Goal: Task Accomplishment & Management: Complete application form

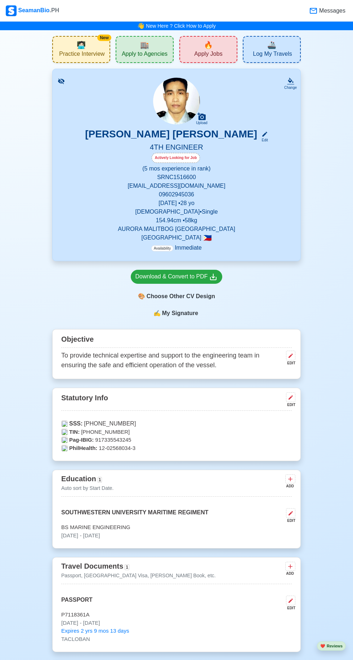
click at [199, 45] on div "🔥 Apply Jobs" at bounding box center [208, 49] width 58 height 27
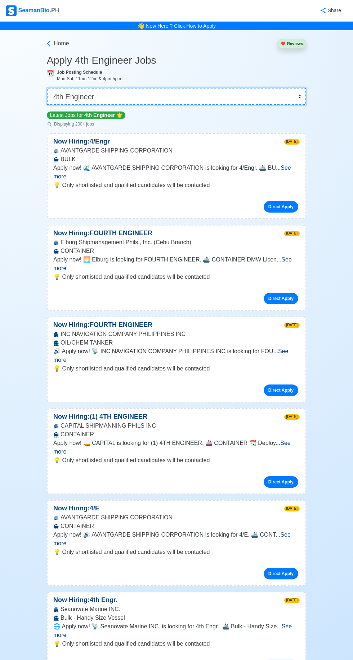
click at [287, 97] on select "👉 Select Rank or Position Master Chief Officer 2nd Officer 3rd Officer Junior O…" at bounding box center [176, 96] width 259 height 17
select select "Junior Engineer"
click at [47, 88] on select "👉 Select Rank or Position Master Chief Officer 2nd Officer 3rd Officer Junior O…" at bounding box center [176, 96] width 259 height 17
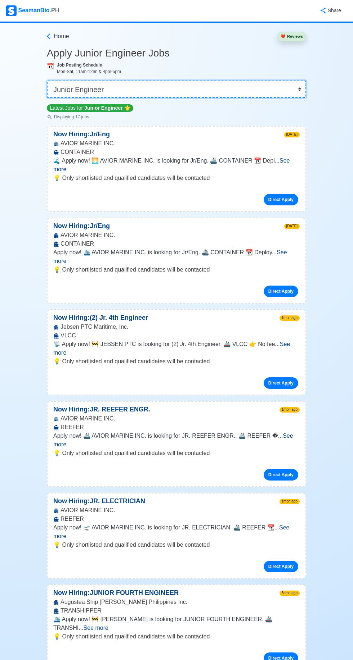
scroll to position [8, 0]
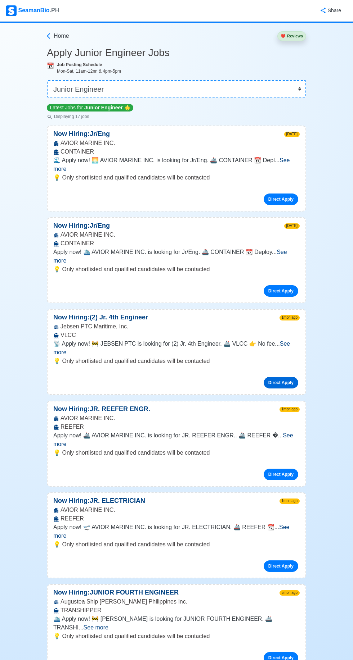
click at [290, 377] on link "Direct Apply" at bounding box center [280, 383] width 35 height 12
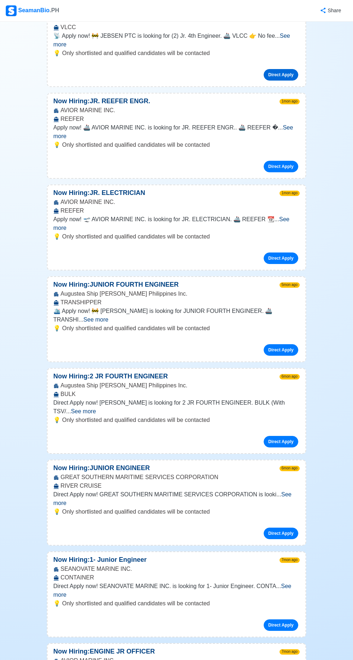
scroll to position [318, 0]
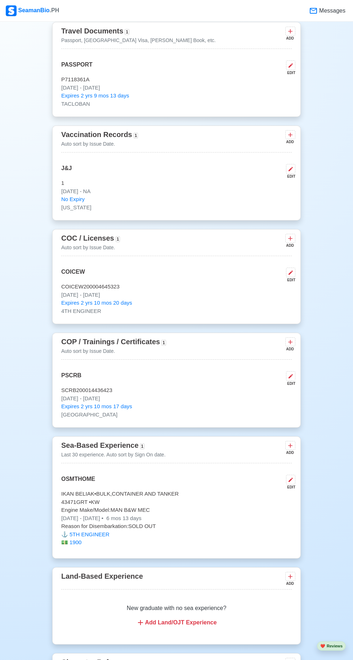
scroll to position [536, 0]
click at [220, 500] on p "43471 GRT • KW" at bounding box center [176, 502] width 230 height 8
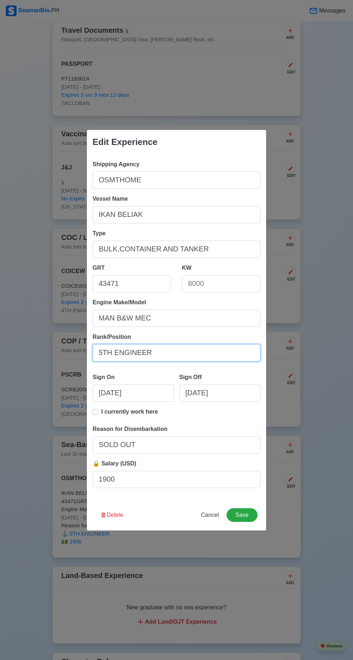
click at [102, 362] on input "5TH ENGINEER" at bounding box center [176, 352] width 168 height 17
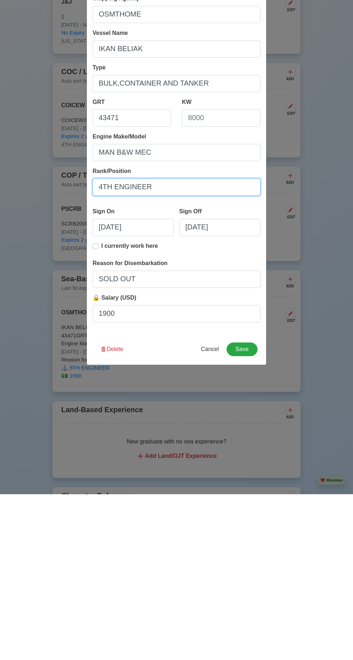
scroll to position [537, 0]
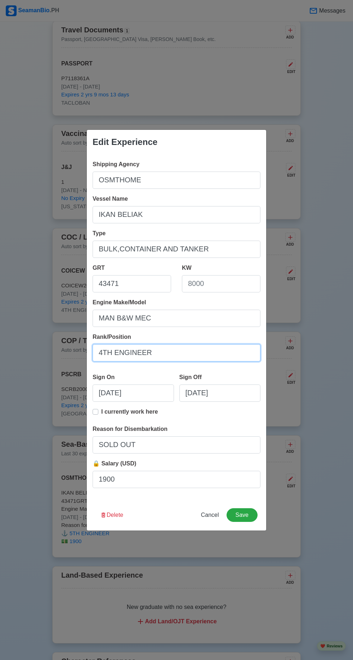
type input "4TH ENGINEER"
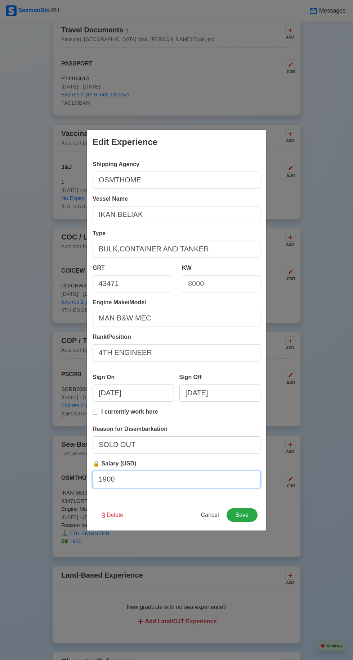
click at [219, 480] on input "1900" at bounding box center [176, 479] width 168 height 17
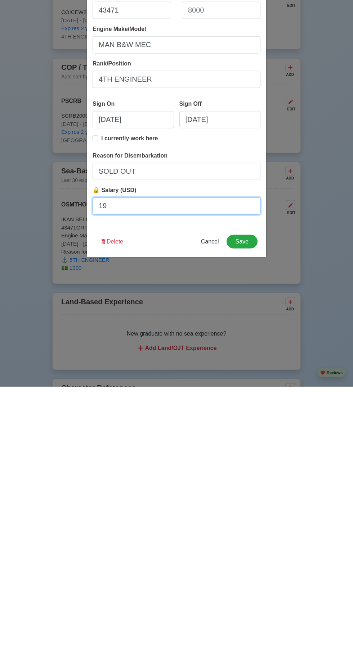
type input "1"
type input "2500"
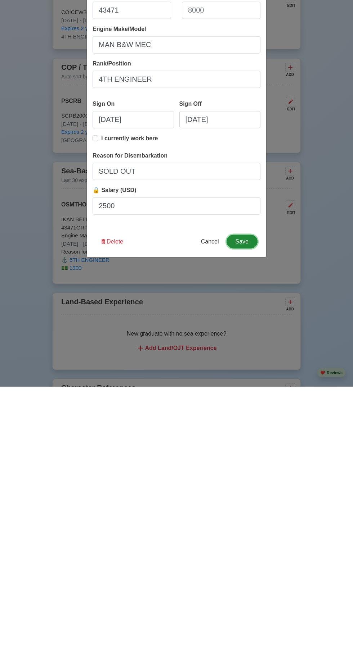
click at [248, 515] on button "Save" at bounding box center [241, 516] width 31 height 14
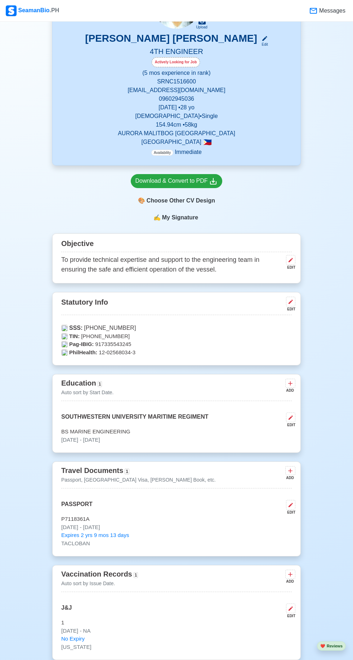
scroll to position [0, 0]
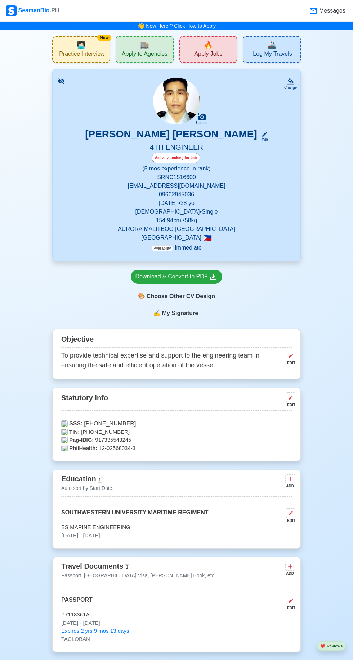
click at [211, 47] on span "🔥" at bounding box center [208, 45] width 9 height 11
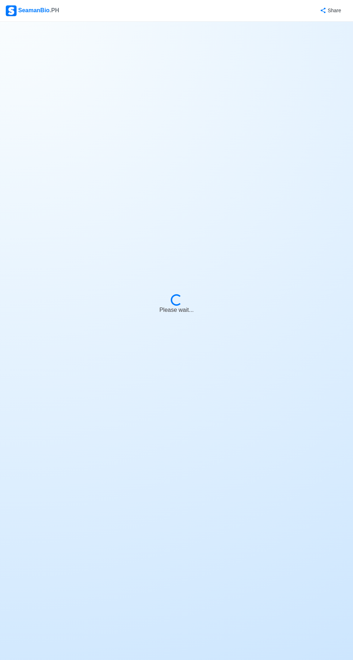
select select "4th Engineer"
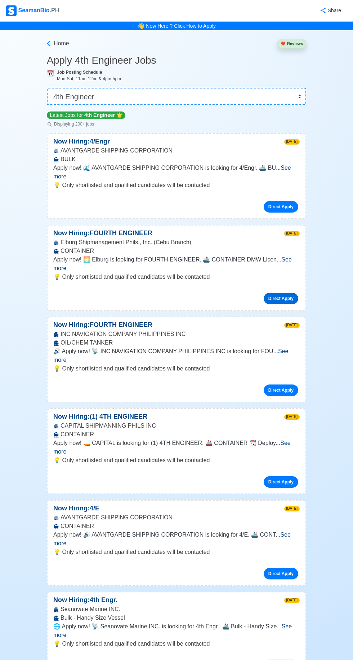
click at [286, 293] on link "Direct Apply" at bounding box center [280, 299] width 35 height 12
click at [290, 385] on link "Direct Apply" at bounding box center [280, 391] width 35 height 12
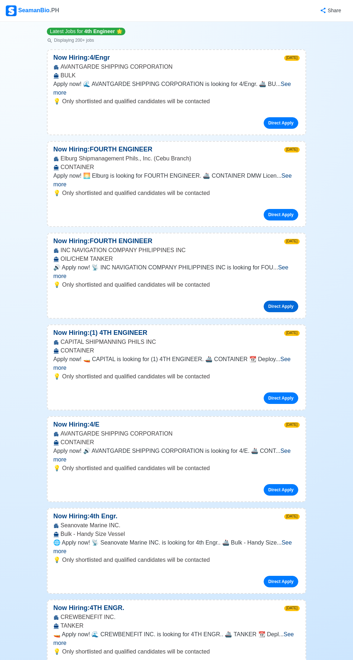
scroll to position [85, 0]
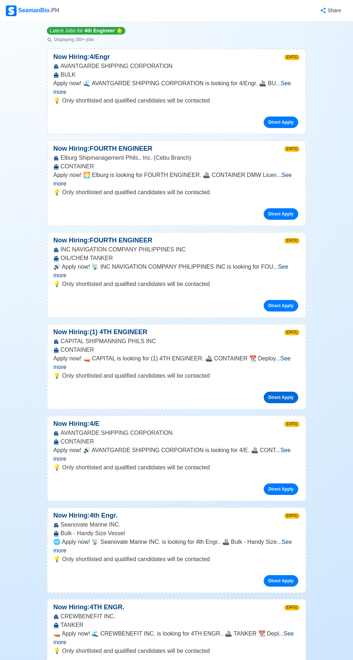
click at [288, 392] on link "Direct Apply" at bounding box center [280, 398] width 35 height 12
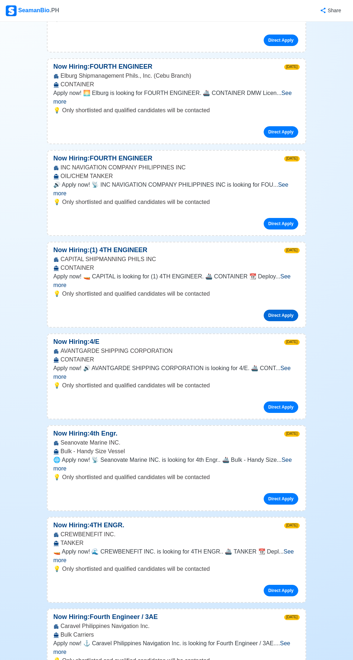
scroll to position [167, 0]
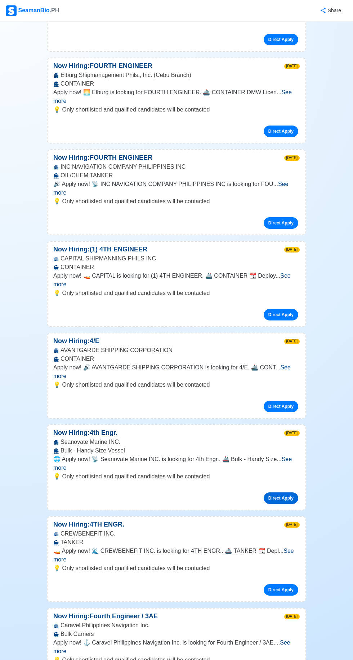
click at [284, 493] on link "Direct Apply" at bounding box center [280, 499] width 35 height 12
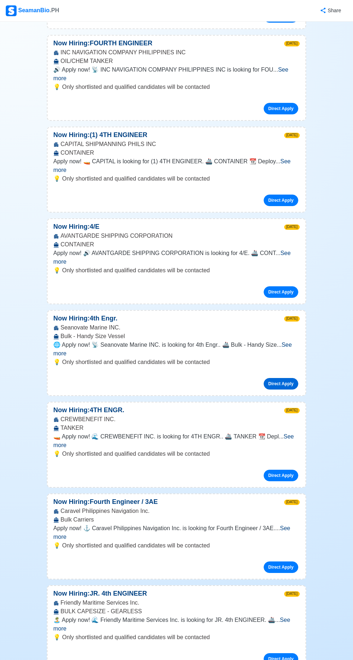
scroll to position [286, 0]
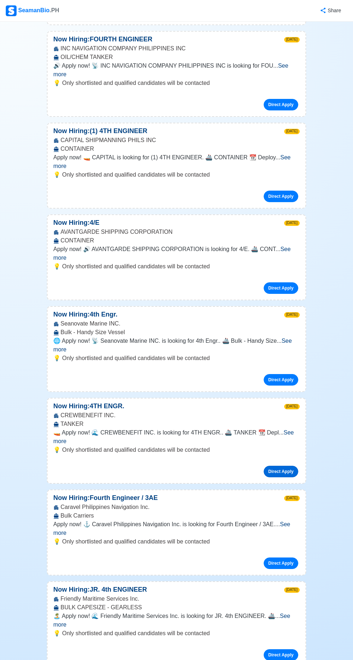
click at [290, 466] on link "Direct Apply" at bounding box center [280, 472] width 35 height 12
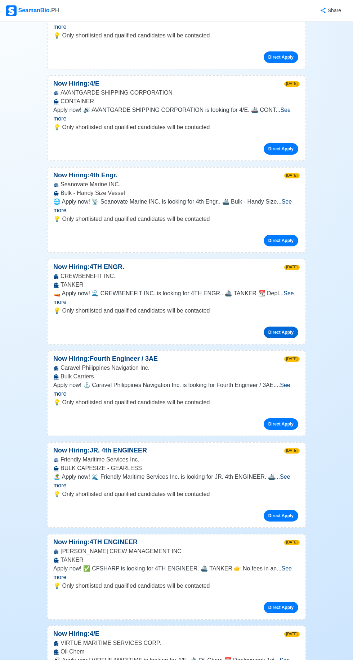
scroll to position [428, 0]
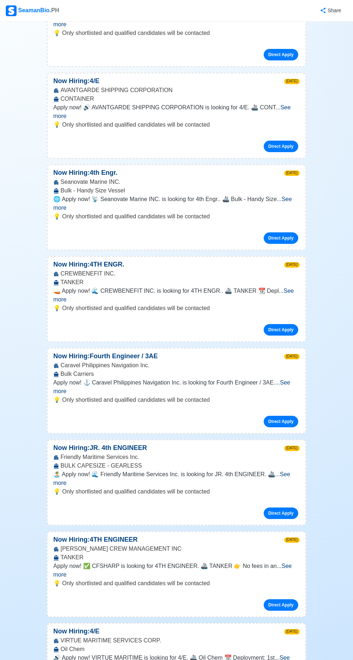
click at [290, 471] on span "See more" at bounding box center [171, 478] width 237 height 15
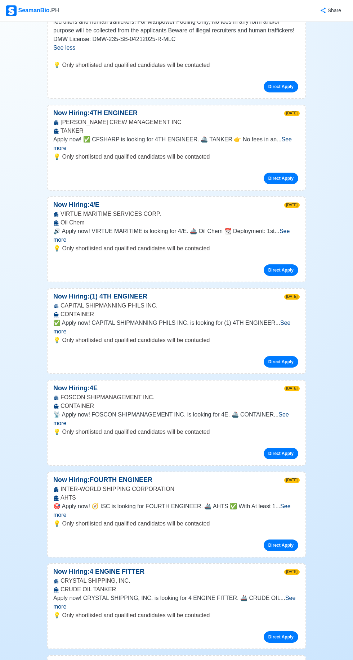
scroll to position [936, 0]
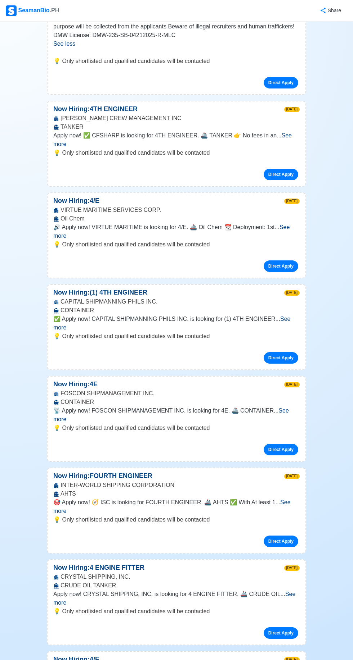
click at [287, 500] on span "See more" at bounding box center [171, 507] width 237 height 15
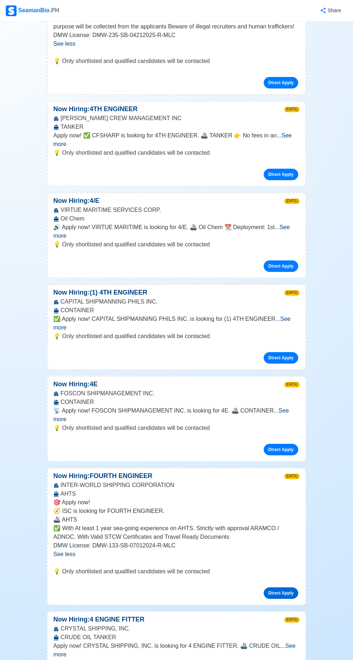
click at [284, 588] on link "Direct Apply" at bounding box center [280, 594] width 35 height 12
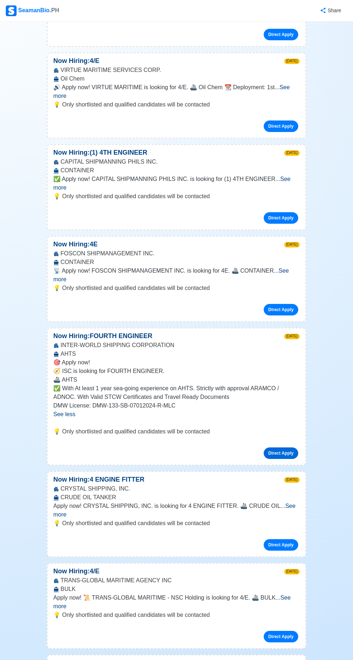
scroll to position [0, 0]
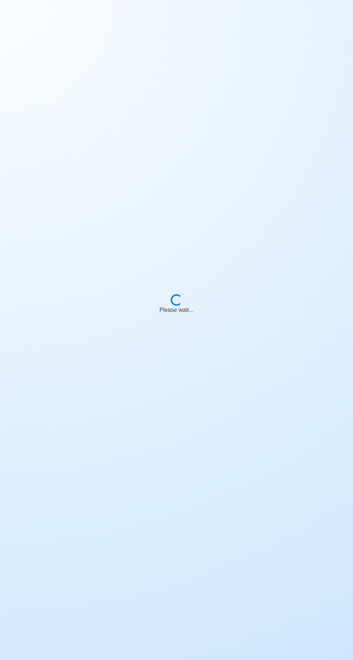
scroll to position [50, 0]
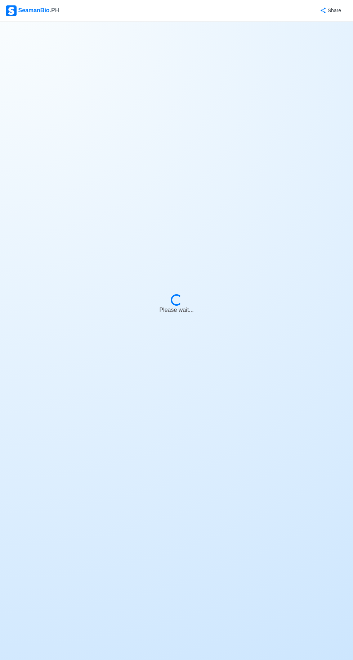
select select "4th Engineer"
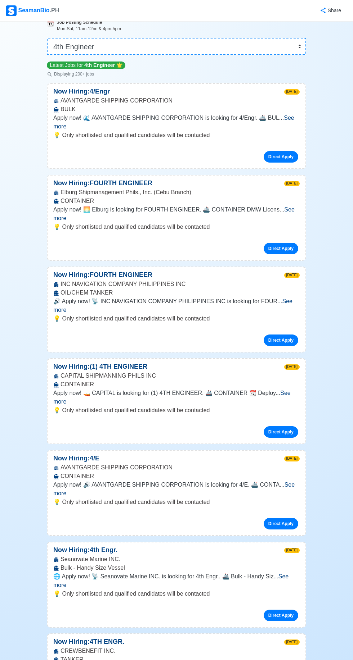
scroll to position [0, 0]
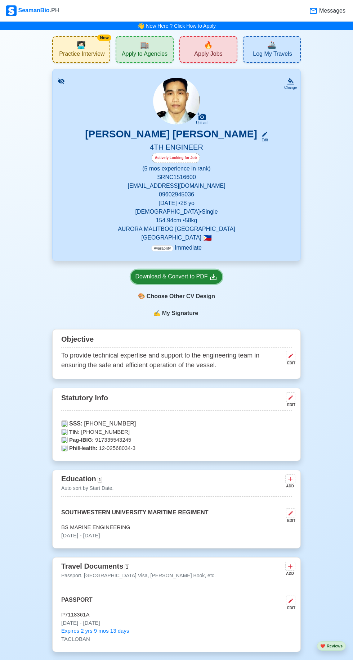
click at [154, 276] on div "Download & Convert to PDF" at bounding box center [176, 276] width 82 height 9
click at [287, 87] on div "Change" at bounding box center [290, 87] width 13 height 5
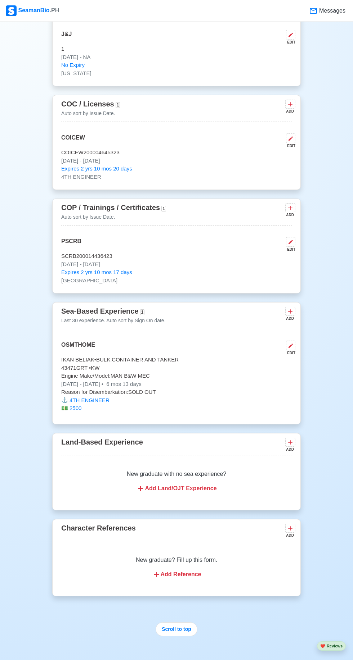
scroll to position [669, 0]
click at [99, 381] on p "[DATE] - [DATE] • 6 mos 13 days" at bounding box center [176, 385] width 230 height 8
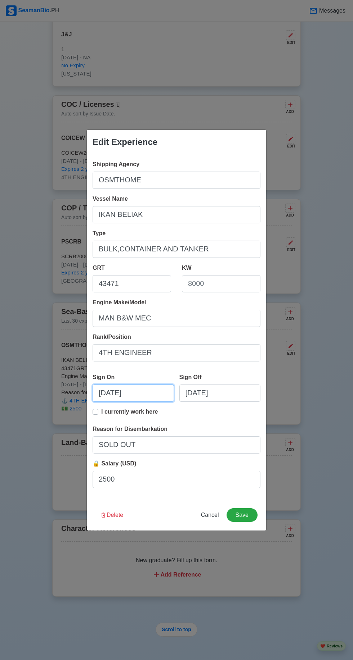
click at [114, 397] on input "[DATE]" at bounding box center [132, 393] width 81 height 17
select select "****"
select select "*******"
click at [210, 396] on input "[DATE]" at bounding box center [219, 393] width 81 height 17
select select "****"
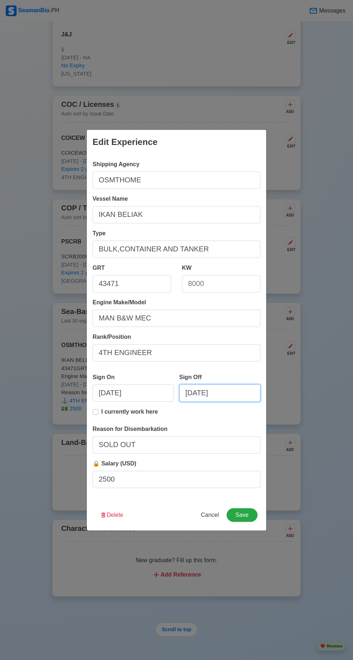
select select "***"
click at [114, 195] on label "Vessel Name" at bounding box center [109, 199] width 35 height 9
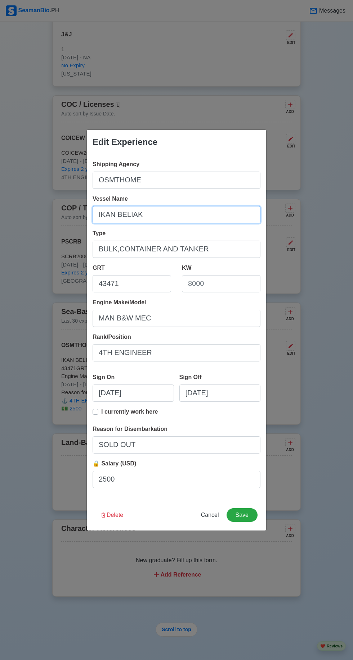
click at [114, 206] on input "IKAN BELIAK" at bounding box center [176, 214] width 168 height 17
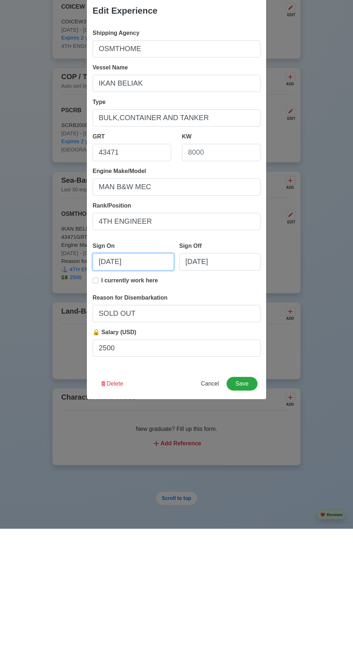
click at [111, 397] on input "10/20/2024" at bounding box center [132, 393] width 81 height 17
select select "****"
select select "*******"
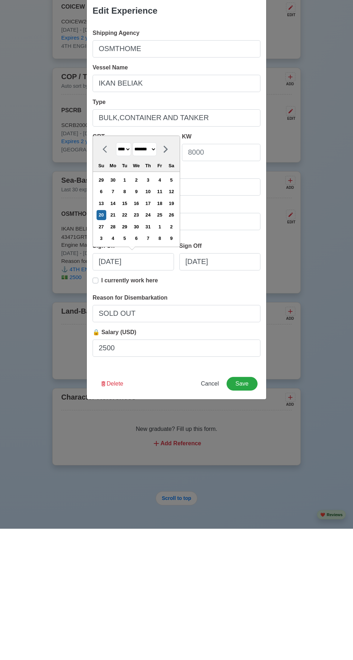
click at [152, 323] on div "10" at bounding box center [148, 323] width 10 height 10
type input "10/10/2024"
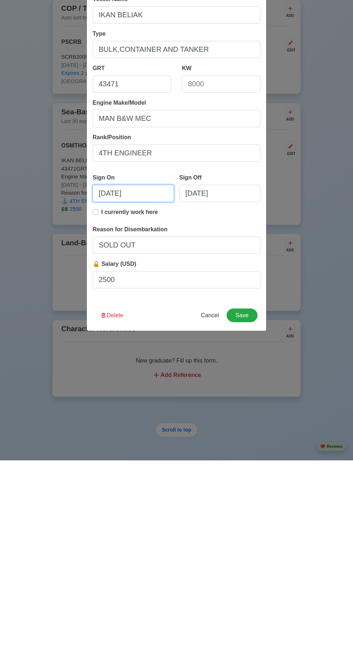
click at [115, 393] on input "10/10/2024" at bounding box center [132, 393] width 81 height 17
select select "****"
select select "*******"
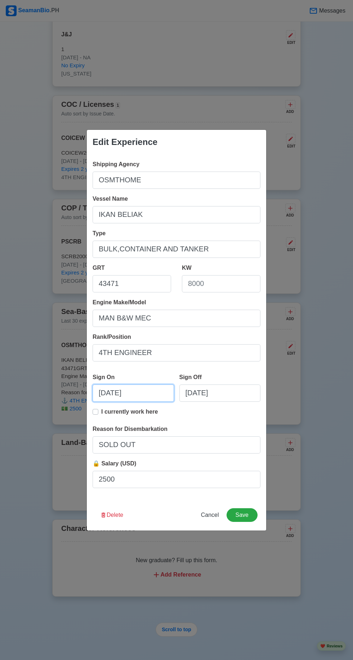
click at [138, 394] on input "10/10/2024" at bounding box center [132, 393] width 81 height 17
select select "****"
select select "*******"
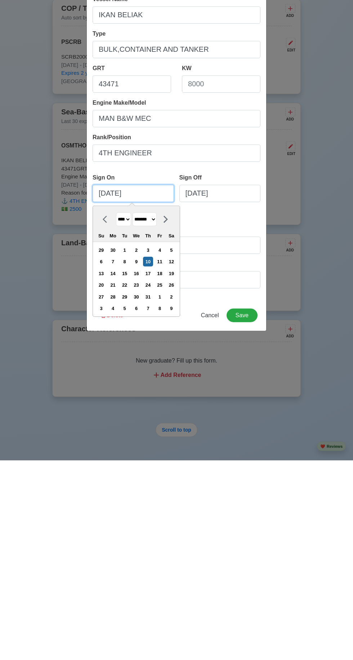
click at [109, 396] on input "10/10/2024" at bounding box center [132, 393] width 81 height 17
click at [110, 397] on input "10/10/2024" at bounding box center [132, 393] width 81 height 17
click at [108, 395] on input "10/10/2024" at bounding box center [132, 393] width 81 height 17
click at [117, 485] on div "21" at bounding box center [113, 485] width 10 height 10
type input "10/21/2024"
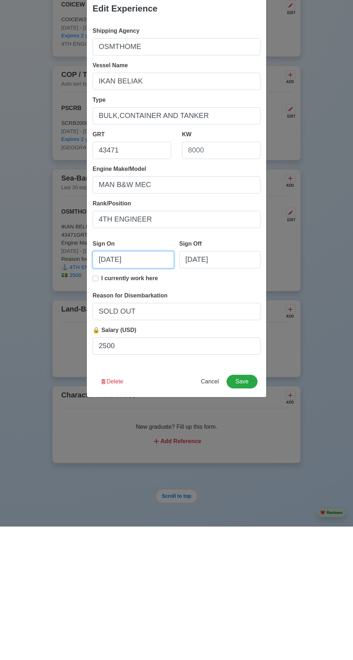
click at [110, 393] on input "10/21/2024" at bounding box center [132, 393] width 81 height 17
select select "****"
select select "*******"
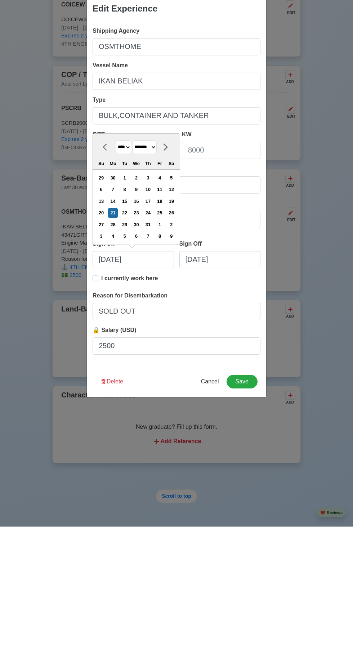
click at [106, 344] on div "20" at bounding box center [101, 347] width 10 height 10
type input "10/20/2024"
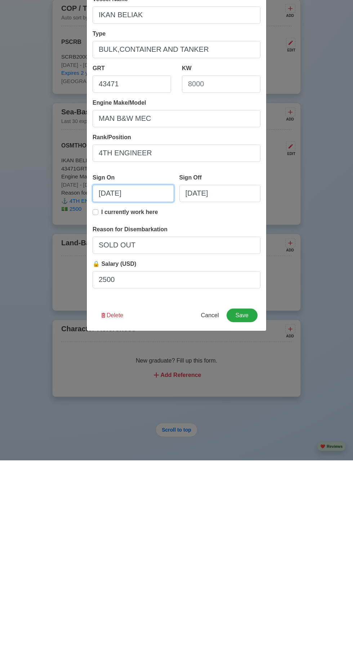
click at [107, 396] on input "10/20/2024" at bounding box center [132, 393] width 81 height 17
select select "****"
select select "*******"
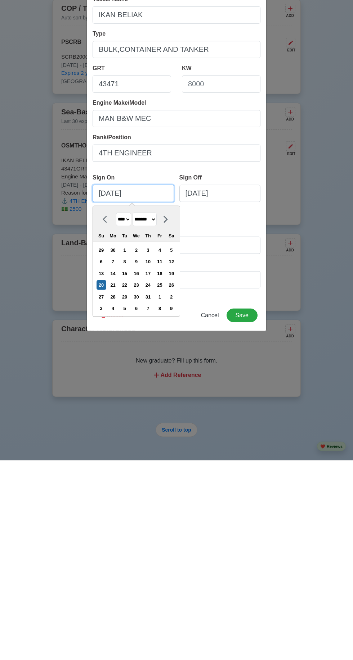
type input "1/20/2024"
select select "*******"
type input "2/20/2024"
select select "********"
click at [119, 393] on input "20/20/2024" at bounding box center [132, 393] width 81 height 17
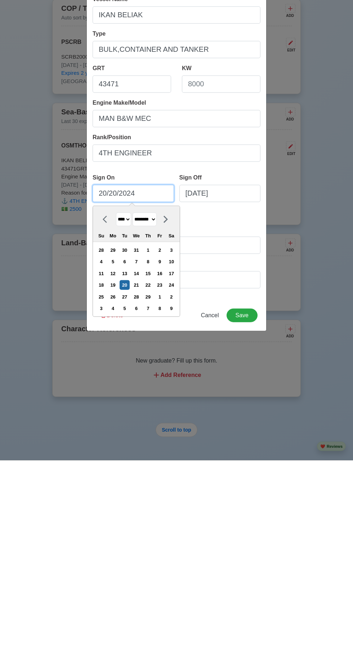
click at [121, 392] on input "20/20/2024" at bounding box center [132, 393] width 81 height 17
type input "02/20/2024"
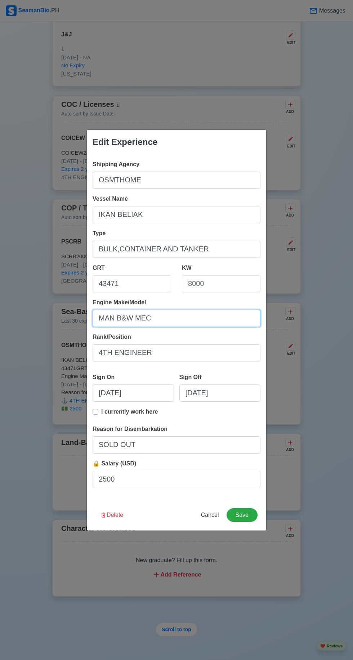
click at [251, 319] on input "MAN B&W MEC" at bounding box center [176, 318] width 168 height 17
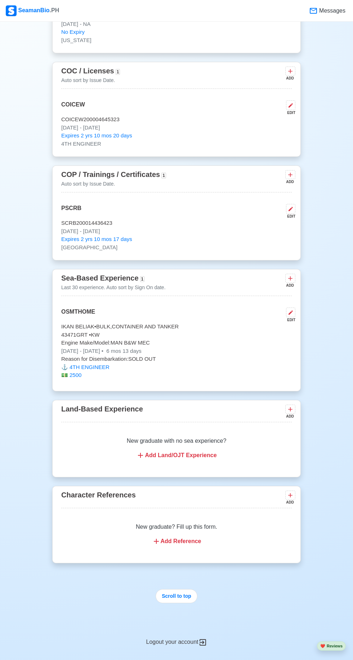
scroll to position [699, 0]
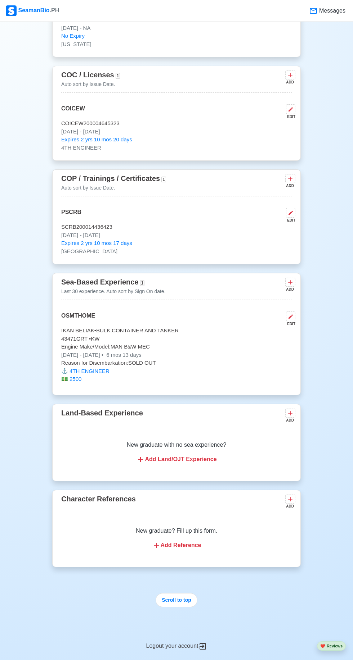
click at [290, 315] on icon at bounding box center [290, 317] width 4 height 4
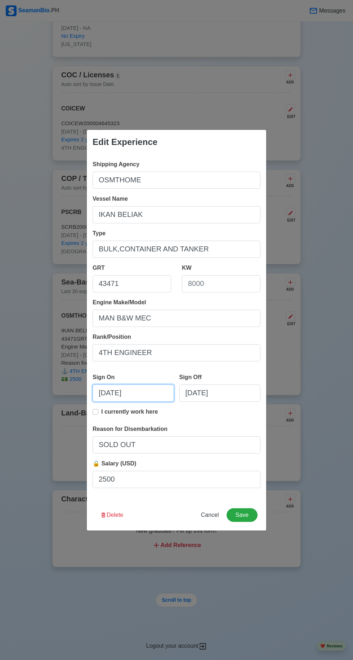
click at [116, 390] on input "10/20/2024" at bounding box center [132, 393] width 81 height 17
select select "****"
select select "*******"
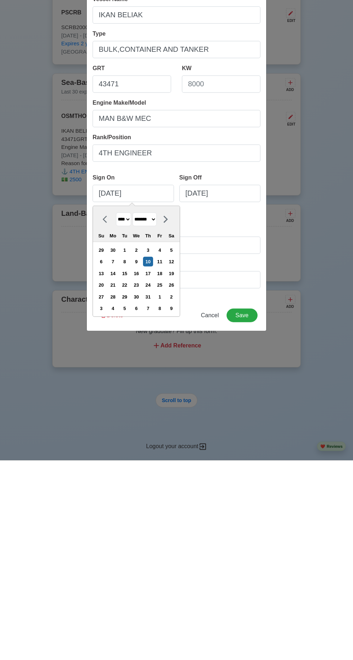
click at [118, 486] on div "21" at bounding box center [113, 485] width 10 height 10
type input "10/21/2024"
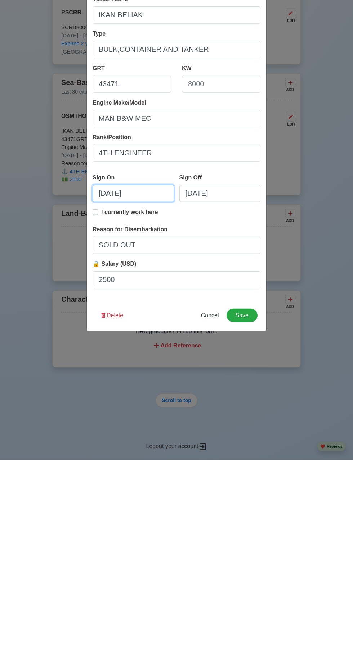
click at [112, 389] on input "10/21/2024" at bounding box center [132, 393] width 81 height 17
select select "****"
select select "*******"
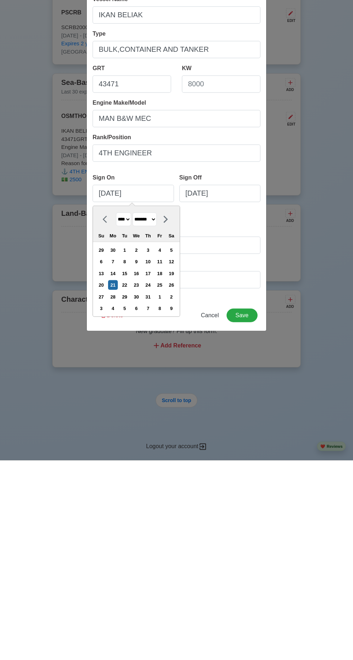
click at [106, 488] on div "20" at bounding box center [101, 485] width 10 height 10
type input "10/20/2024"
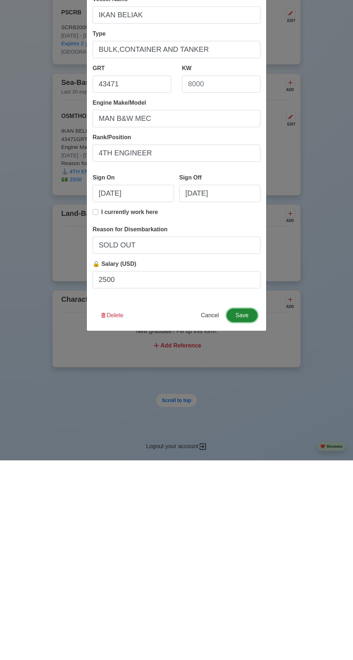
click at [255, 516] on button "Save" at bounding box center [241, 516] width 31 height 14
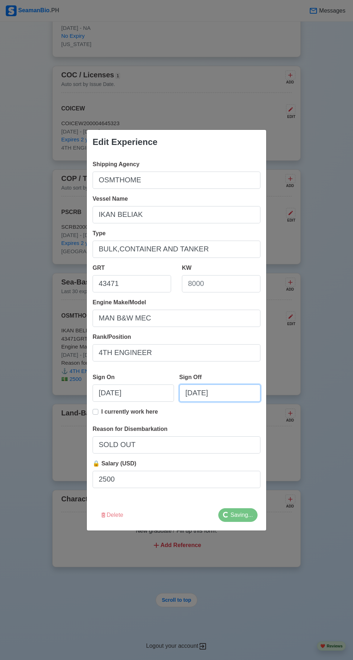
click at [228, 393] on input "05/03/2025" at bounding box center [219, 393] width 81 height 17
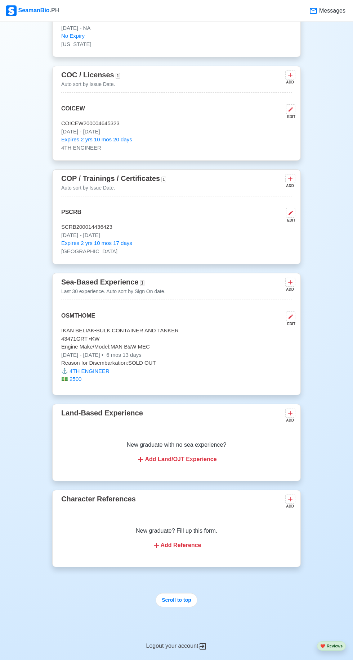
click at [293, 314] on icon at bounding box center [291, 317] width 6 height 6
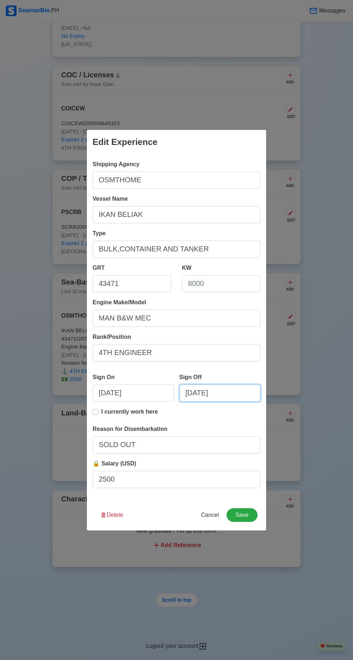
click at [240, 396] on input "05/03/2025" at bounding box center [219, 393] width 81 height 17
select select "****"
select select "***"
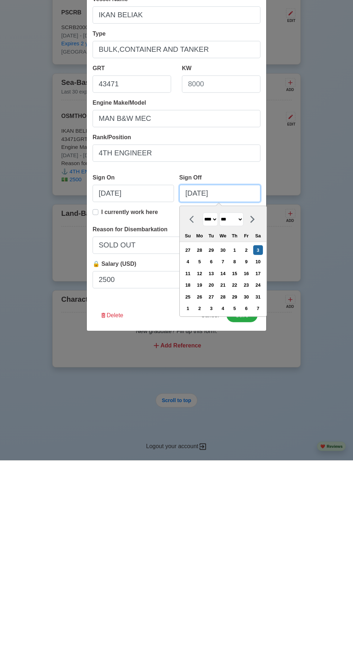
click at [189, 392] on input "05/03/2025" at bounding box center [219, 393] width 81 height 17
click at [196, 393] on input "05/03/2025" at bounding box center [219, 393] width 81 height 17
click at [206, 390] on input "05/03/2025" at bounding box center [219, 393] width 81 height 17
click at [204, 462] on div "5" at bounding box center [199, 462] width 10 height 10
type input "05/05/2025"
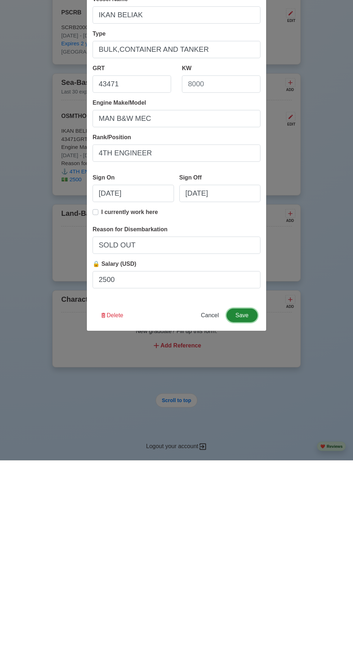
click at [253, 515] on button "Save" at bounding box center [241, 516] width 31 height 14
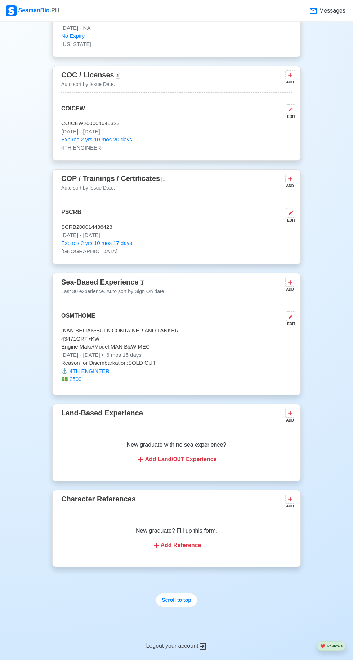
click at [284, 327] on p "IKAN BELIAK • BULK,CONTAINER AND TANKER" at bounding box center [176, 331] width 230 height 8
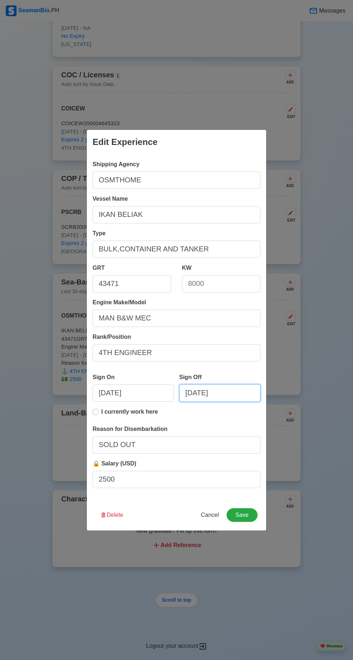
click at [194, 394] on input "05/05/2025" at bounding box center [219, 393] width 81 height 17
select select "****"
select select "***"
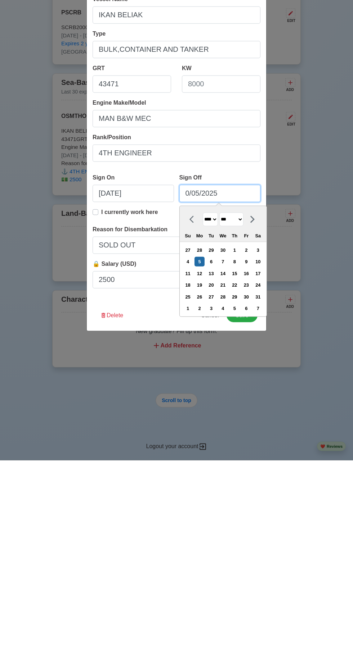
type input "03/05/2025"
select select "*****"
type input "03/05/2025"
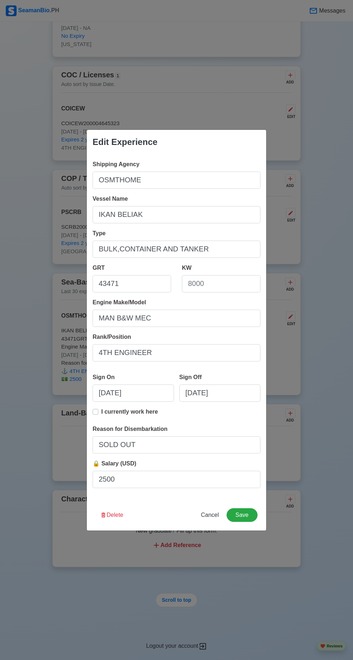
click at [310, 148] on div "Edit Experience Shipping Agency OSMTHOME Vessel Name IKAN BELIAK Type BULK,CONT…" at bounding box center [176, 330] width 353 height 660
click at [243, 515] on button "Save" at bounding box center [241, 516] width 31 height 14
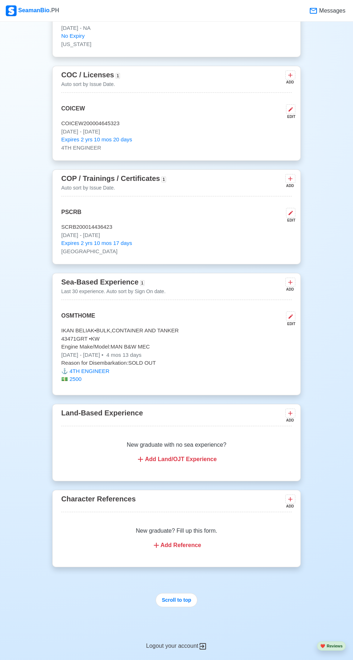
click at [103, 352] on span "•" at bounding box center [102, 355] width 2 height 6
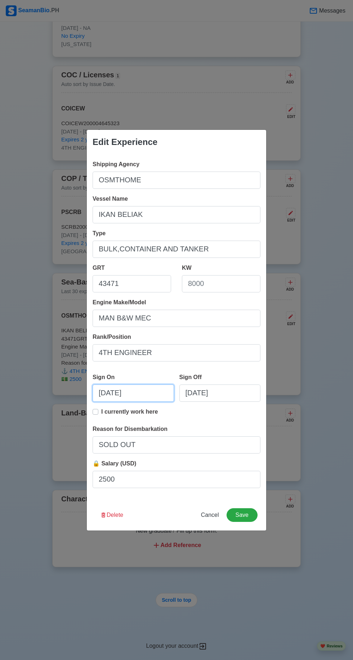
click at [115, 394] on input "10/20/2024" at bounding box center [132, 393] width 81 height 17
select select "****"
select select "*******"
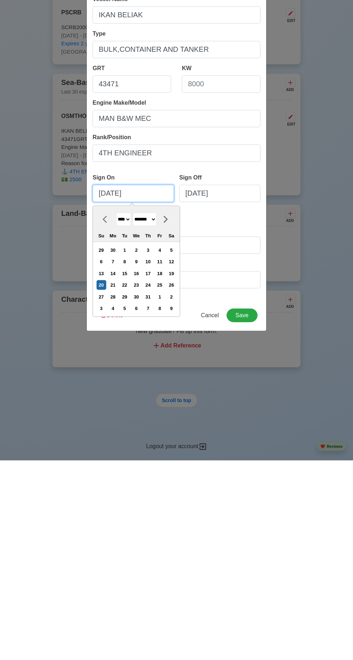
click at [118, 393] on input "[DATE]" at bounding box center [132, 393] width 81 height 17
click at [125, 471] on div "15" at bounding box center [124, 474] width 10 height 10
type input "10/15/2024"
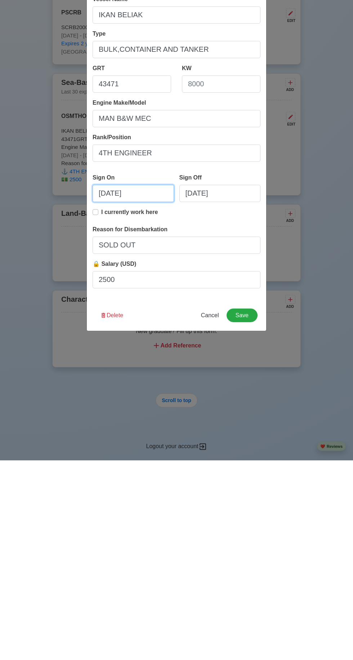
click at [110, 393] on input "10/15/2024" at bounding box center [132, 393] width 81 height 17
select select "****"
select select "*******"
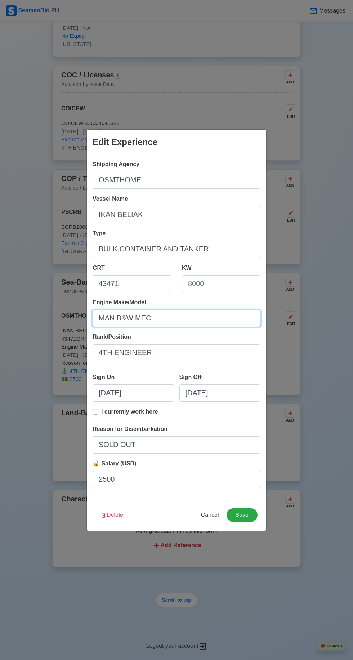
click at [244, 316] on input "MAN B&W MEC" at bounding box center [176, 318] width 168 height 17
click at [250, 518] on button "Save" at bounding box center [241, 516] width 31 height 14
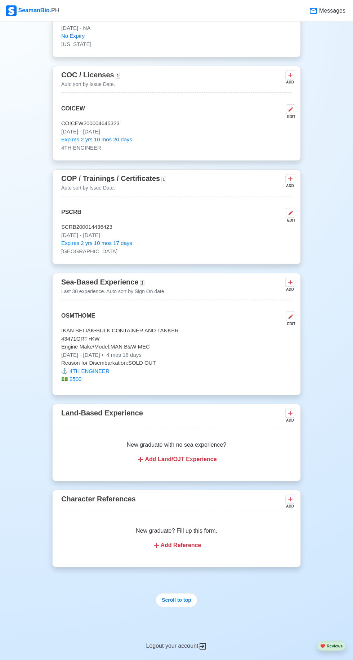
click at [292, 321] on div "EDIT" at bounding box center [289, 323] width 12 height 5
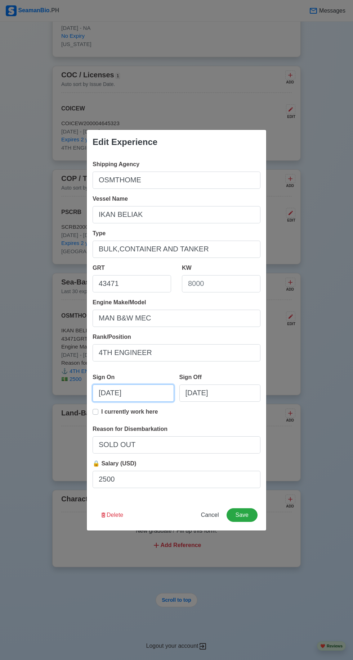
click at [113, 394] on input "10/15/2024" at bounding box center [132, 393] width 81 height 17
select select "****"
select select "*******"
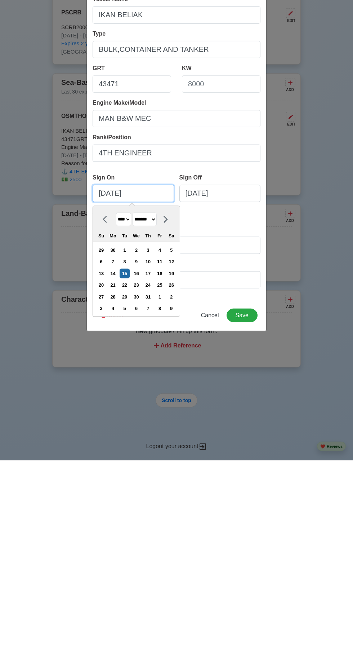
click at [116, 392] on input "10/15/2024" at bounding box center [132, 393] width 81 height 17
type input "[DATE]"
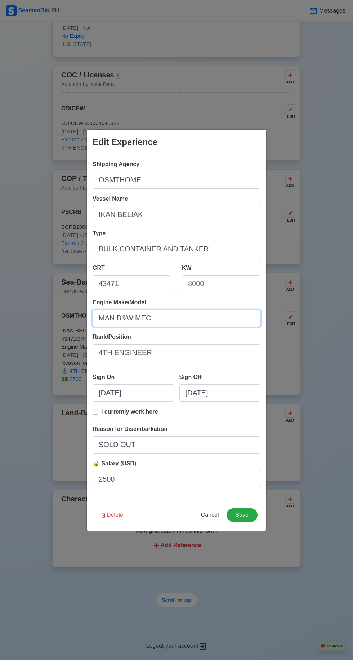
click at [241, 314] on input "MAN B&W MEC" at bounding box center [176, 318] width 168 height 17
click at [251, 518] on button "Save" at bounding box center [241, 516] width 31 height 14
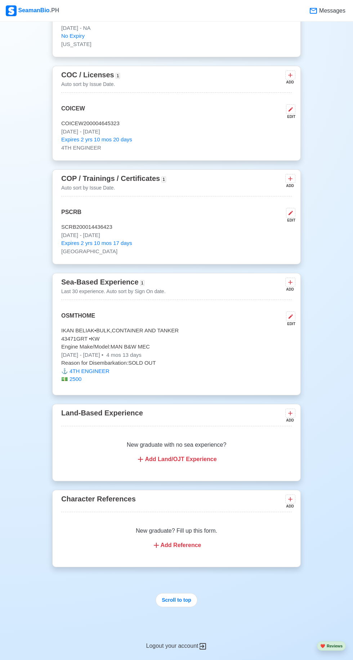
click at [290, 315] on icon at bounding box center [290, 317] width 4 height 4
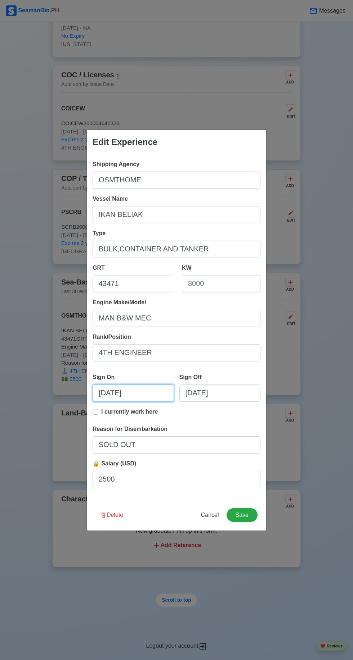
click at [117, 393] on input "[DATE]" at bounding box center [132, 393] width 81 height 17
select select "****"
select select "*******"
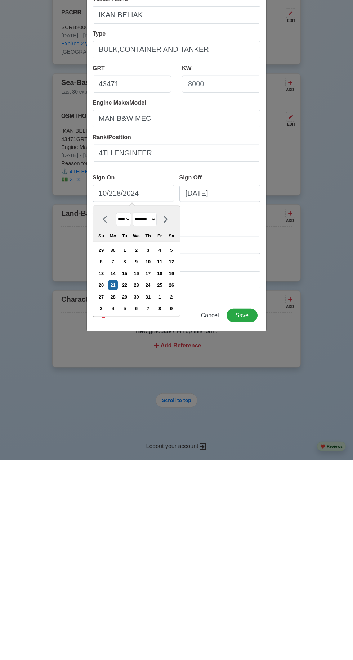
type input "10/21/2024"
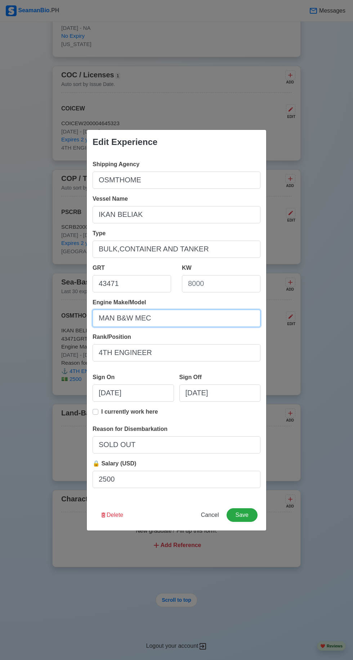
click at [245, 316] on input "MAN B&W MEC" at bounding box center [176, 318] width 168 height 17
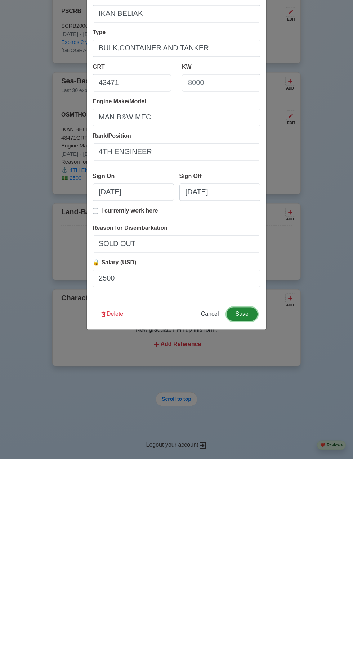
click at [242, 516] on button "Save" at bounding box center [241, 516] width 31 height 14
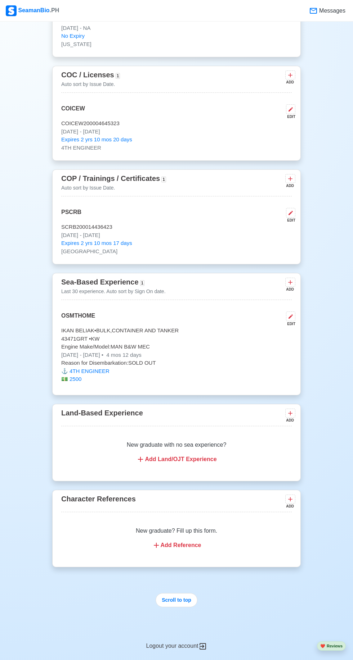
click at [290, 315] on icon at bounding box center [290, 317] width 4 height 4
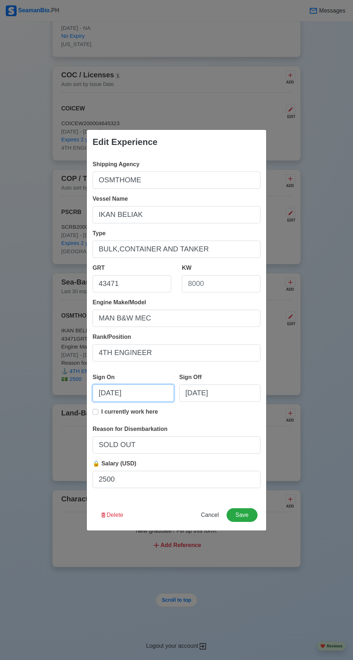
click at [112, 394] on input "10/21/2024" at bounding box center [132, 393] width 81 height 17
select select "****"
select select "*******"
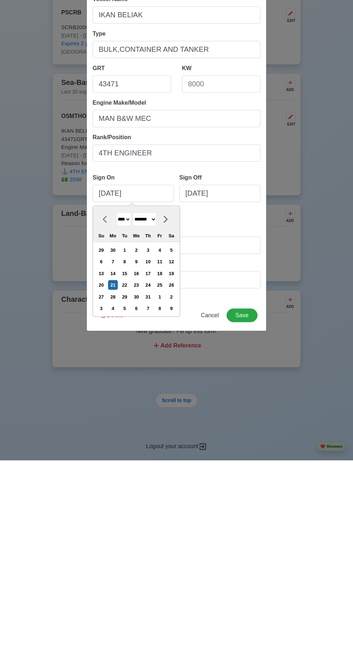
click at [124, 484] on div "22" at bounding box center [124, 485] width 10 height 10
type input "10/22/2024"
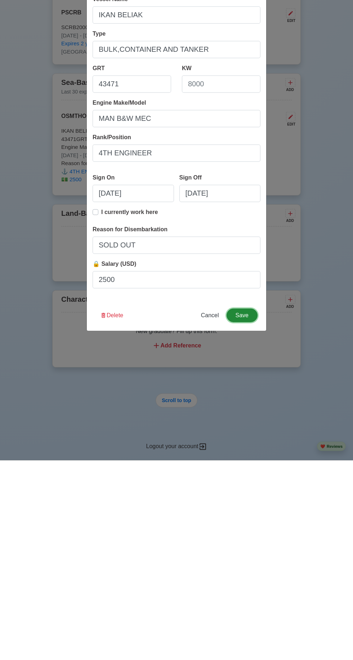
click at [253, 518] on button "Save" at bounding box center [241, 516] width 31 height 14
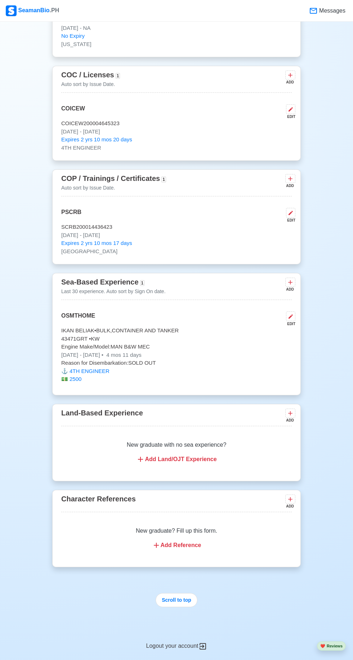
click at [292, 314] on icon at bounding box center [291, 317] width 6 height 6
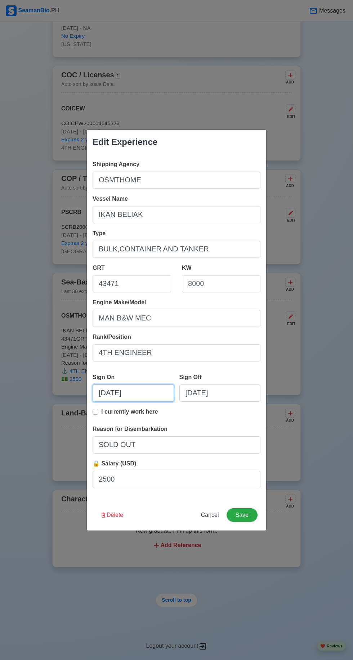
click at [118, 397] on input "10/22/2024" at bounding box center [132, 393] width 81 height 17
select select "****"
select select "*******"
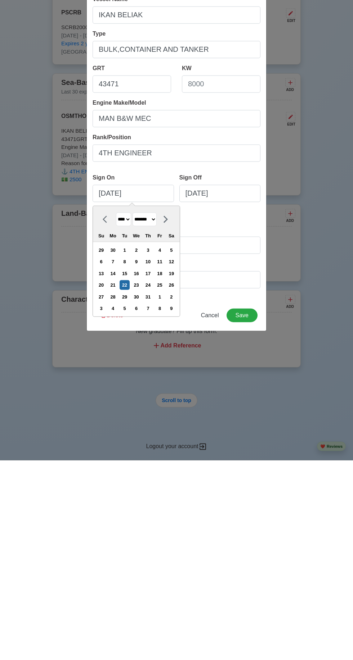
click at [176, 471] on div "19" at bounding box center [171, 474] width 10 height 10
type input "10/19/2024"
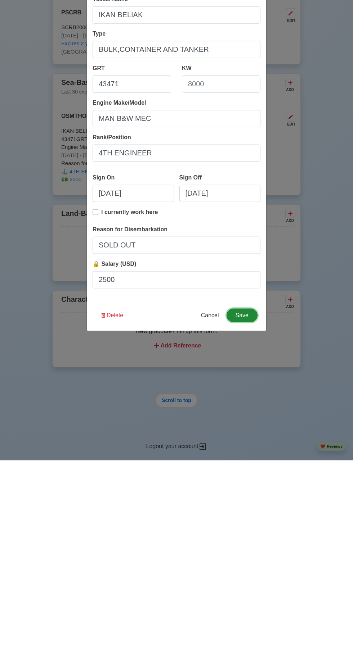
click at [254, 515] on button "Save" at bounding box center [241, 516] width 31 height 14
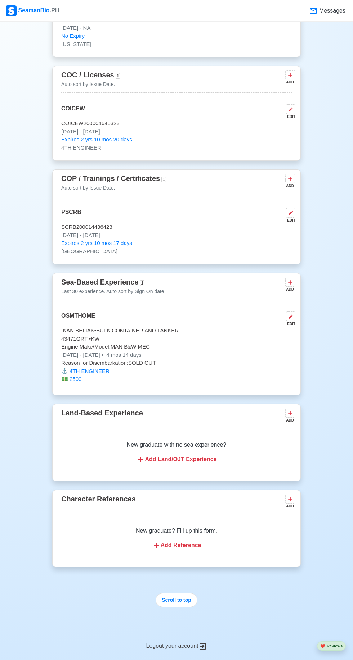
click at [91, 351] on p "Oct 19 2024 - Mar 05 2025 • 4 mos 14 days" at bounding box center [176, 355] width 230 height 8
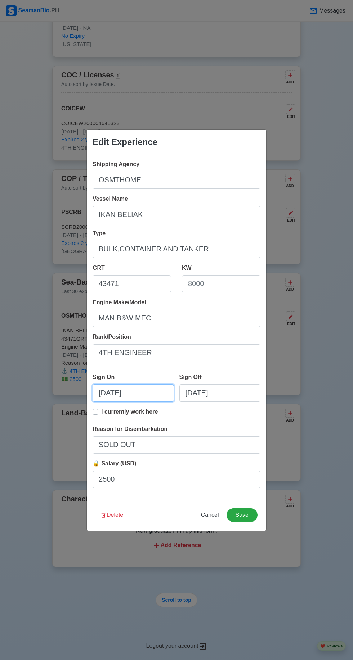
click at [112, 397] on input "10/19/2024" at bounding box center [132, 393] width 81 height 17
select select "****"
select select "*******"
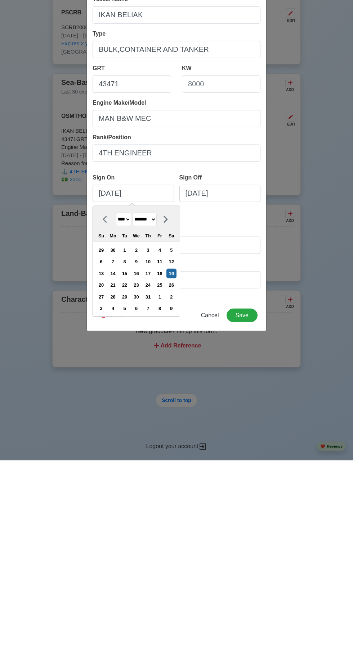
click at [105, 485] on div "20" at bounding box center [101, 485] width 10 height 10
type input "10/20/2024"
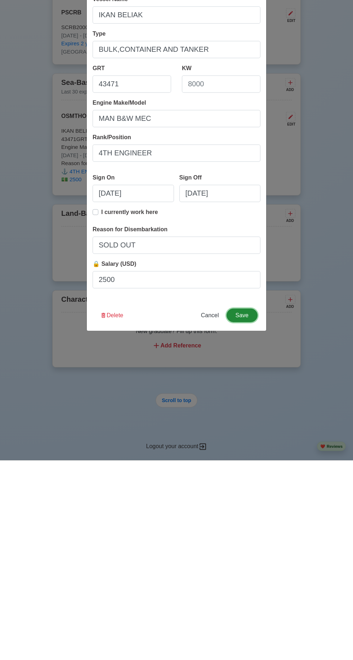
click at [256, 516] on button "Save" at bounding box center [241, 516] width 31 height 14
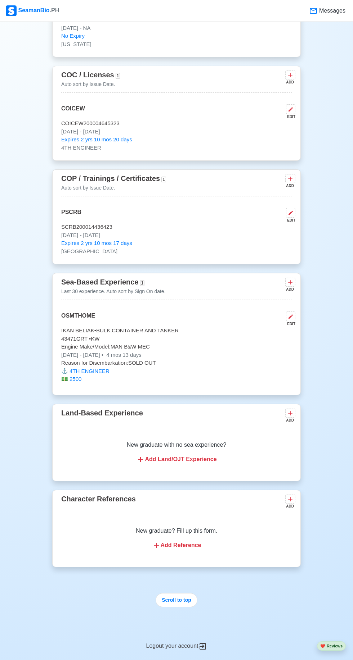
click at [78, 351] on p "Oct 20 2024 - Mar 05 2025 • 4 mos 13 days" at bounding box center [176, 355] width 230 height 8
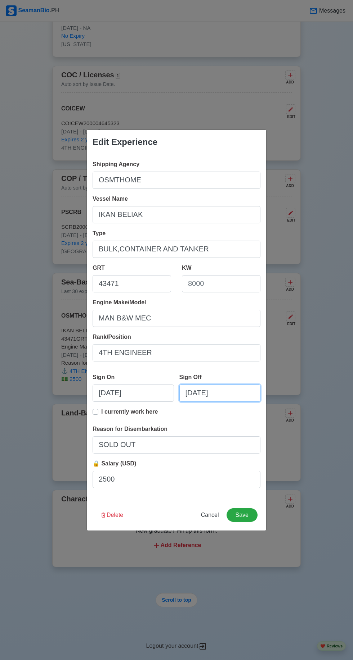
click at [210, 394] on input "[DATE]" at bounding box center [219, 393] width 81 height 17
select select "****"
select select "*****"
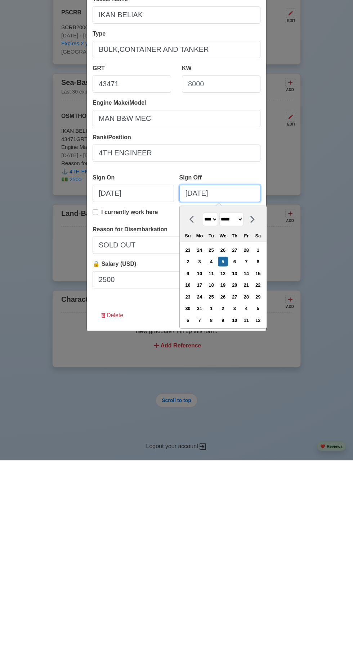
scroll to position [699, 0]
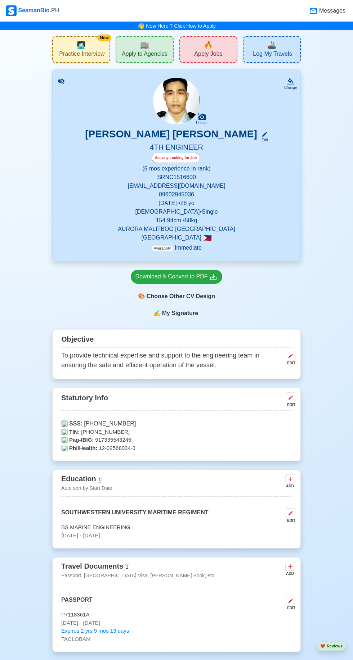
click at [207, 49] on span "🔥" at bounding box center [208, 45] width 9 height 11
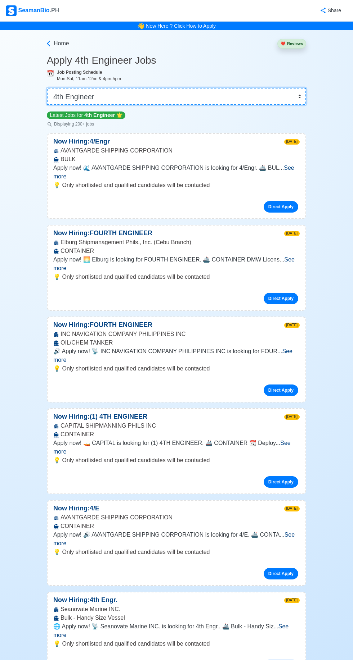
click at [302, 102] on select "👉 Select Rank or Position Master Chief Officer 2nd Officer 3rd Officer Junior O…" at bounding box center [176, 96] width 259 height 17
click at [47, 88] on select "👉 Select Rank or Position Master Chief Officer 2nd Officer 3rd Officer Junior O…" at bounding box center [176, 96] width 259 height 17
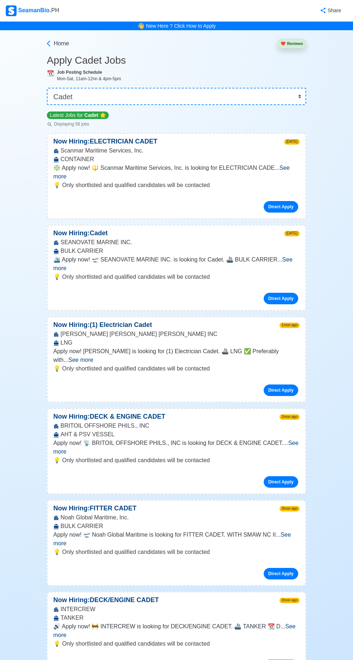
click at [294, 440] on span "See more" at bounding box center [175, 447] width 245 height 15
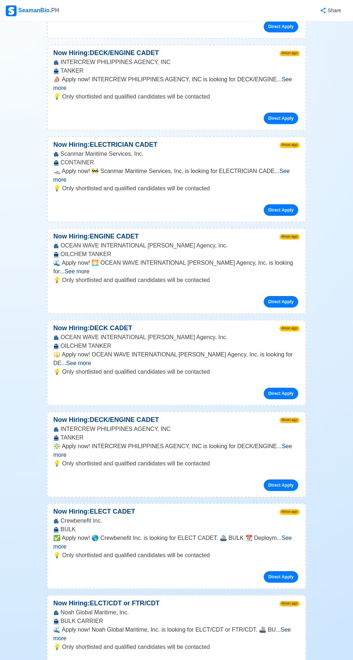
scroll to position [1178, 0]
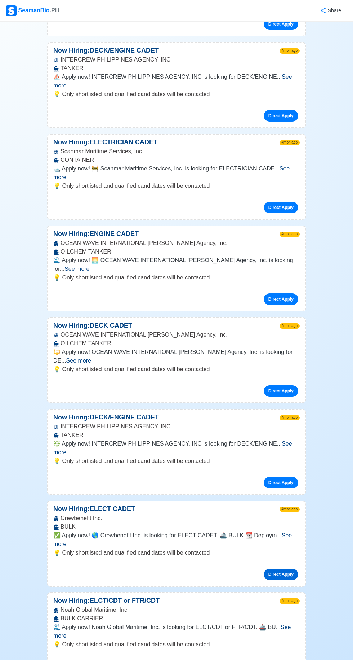
click at [288, 569] on link "Direct Apply" at bounding box center [280, 575] width 35 height 12
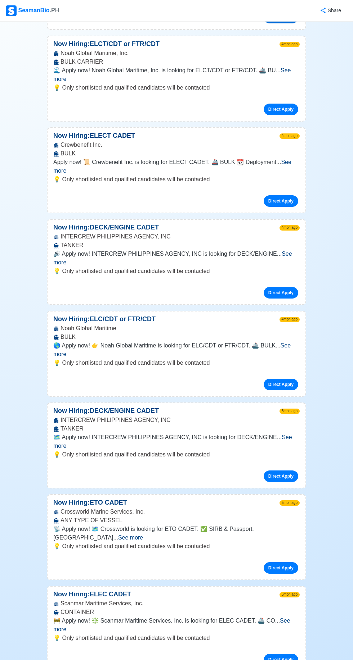
scroll to position [1738, 0]
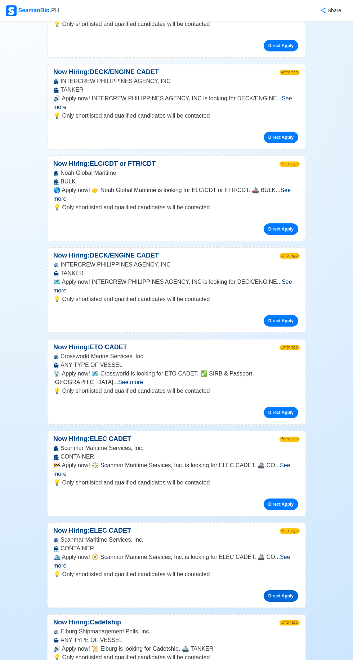
scroll to position [1906, 0]
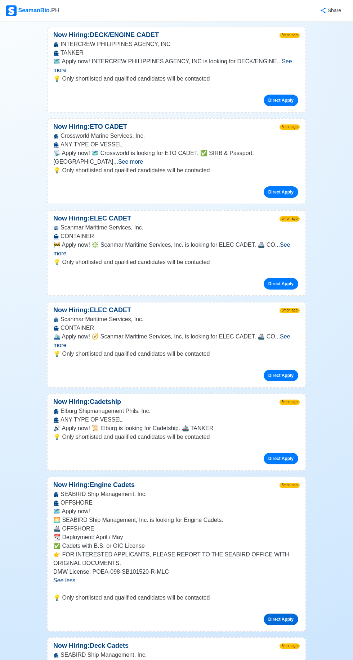
scroll to position [2112, 0]
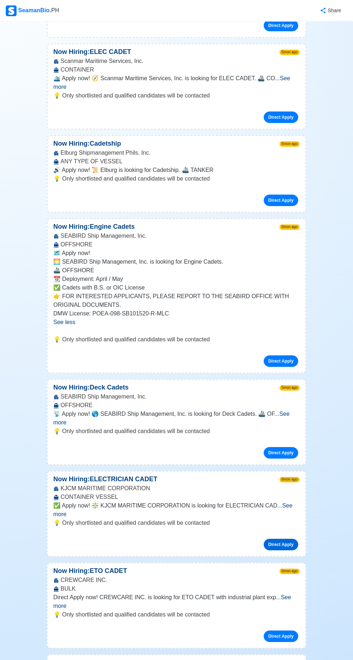
scroll to position [2372, 0]
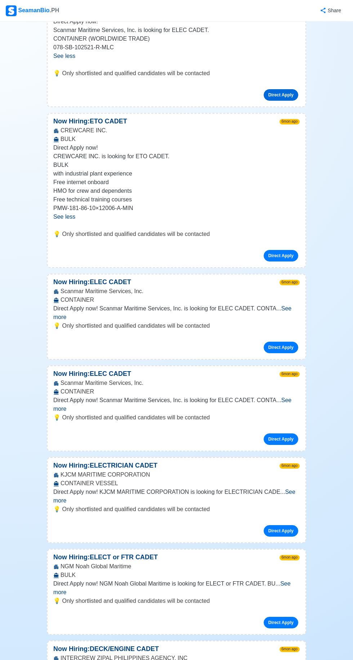
scroll to position [3043, 0]
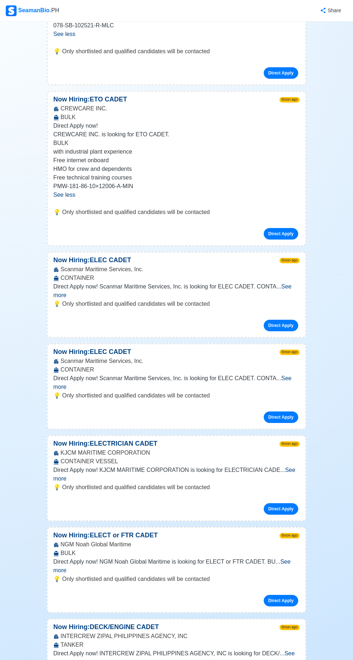
scroll to position [3075, 0]
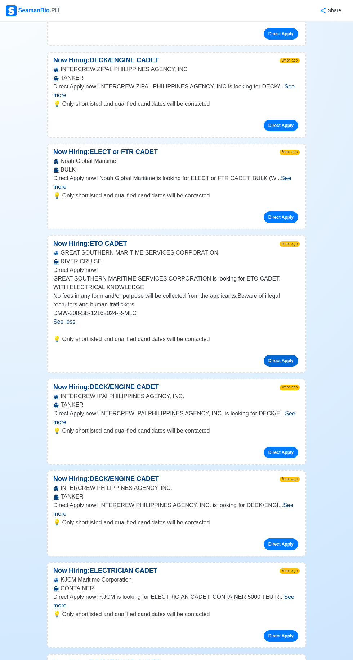
scroll to position [3629, 0]
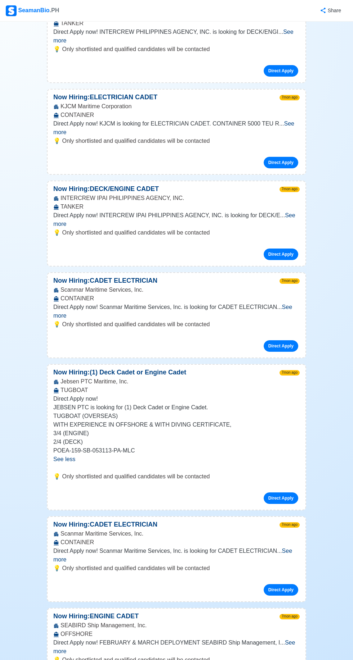
scroll to position [4102, 0]
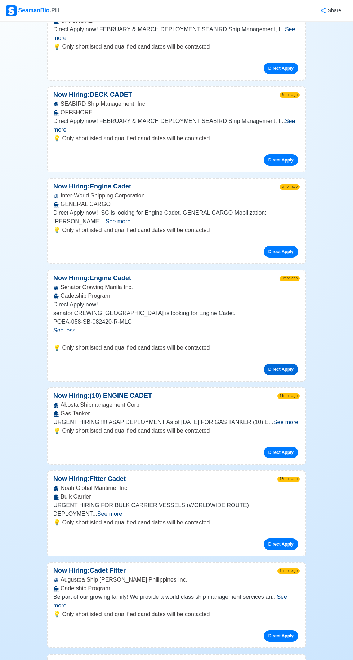
scroll to position [4720, 0]
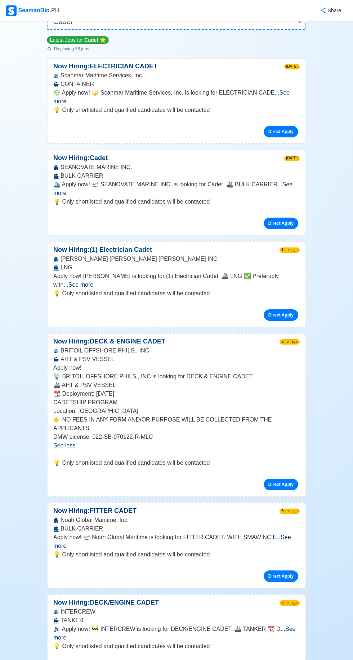
scroll to position [0, 0]
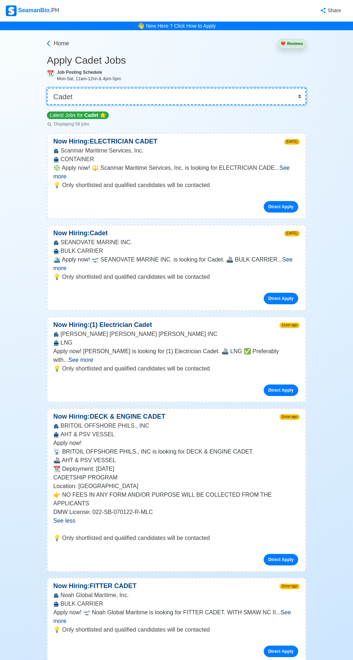
click at [301, 93] on select "👉 Select Rank or Position Master Chief Officer 2nd Officer 3rd Officer Junior O…" at bounding box center [176, 96] width 259 height 17
select select "Motorman"
click at [47, 88] on select "👉 Select Rank or Position Master Chief Officer 2nd Officer 3rd Officer Junior O…" at bounding box center [176, 96] width 259 height 17
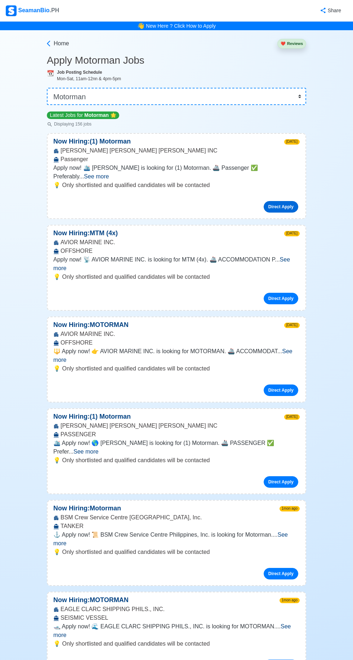
click at [288, 201] on link "Direct Apply" at bounding box center [280, 207] width 35 height 12
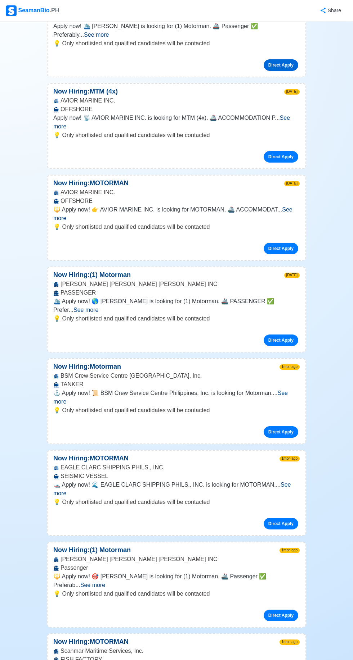
scroll to position [143, 0]
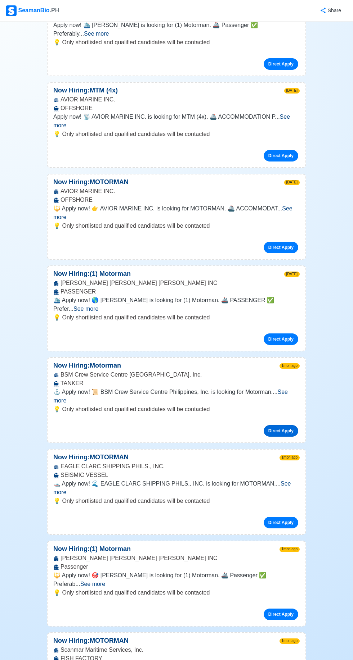
click at [293, 425] on link "Direct Apply" at bounding box center [280, 431] width 35 height 12
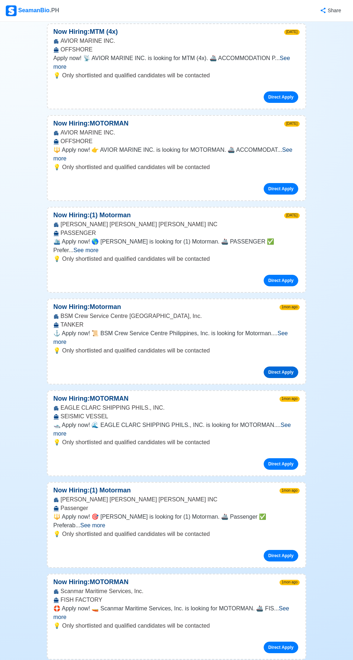
scroll to position [202, 0]
click at [290, 422] on span "See more" at bounding box center [171, 429] width 237 height 15
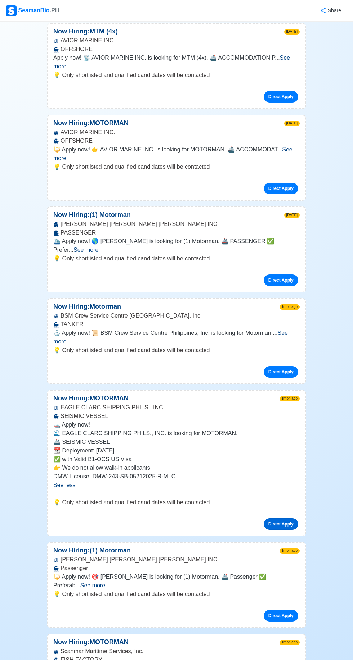
click at [294, 519] on link "Direct Apply" at bounding box center [280, 525] width 35 height 12
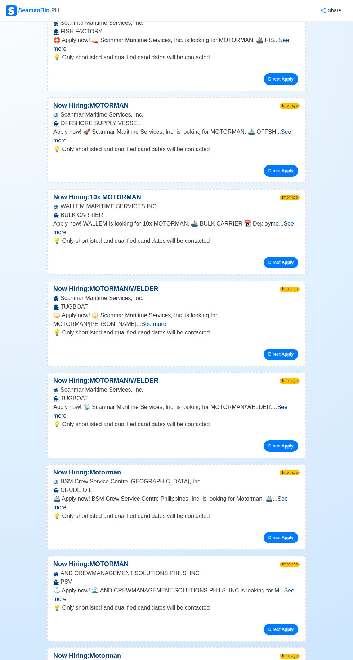
scroll to position [835, 0]
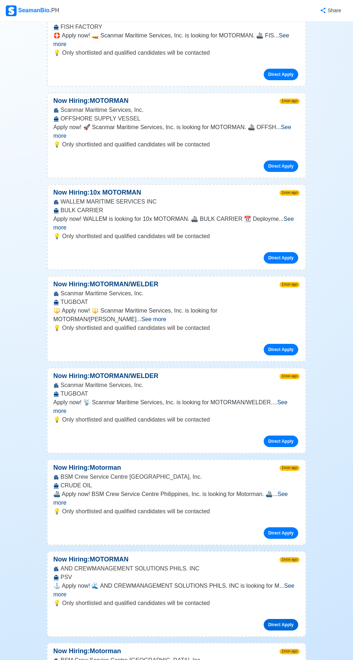
click at [291, 619] on link "Direct Apply" at bounding box center [280, 625] width 35 height 12
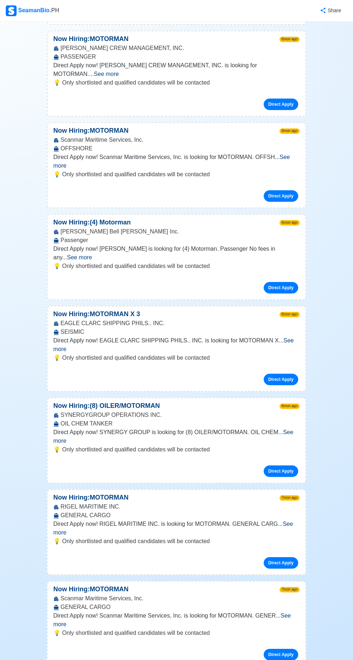
scroll to position [5019, 0]
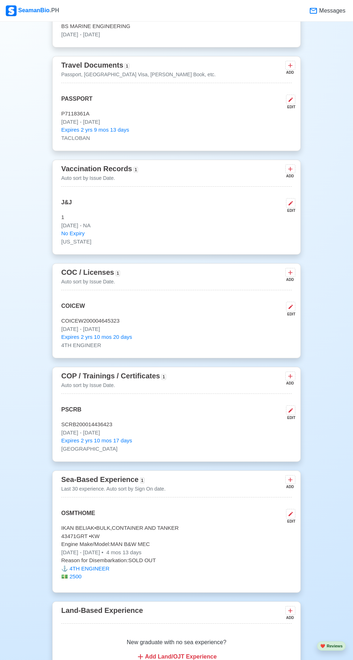
scroll to position [740, 0]
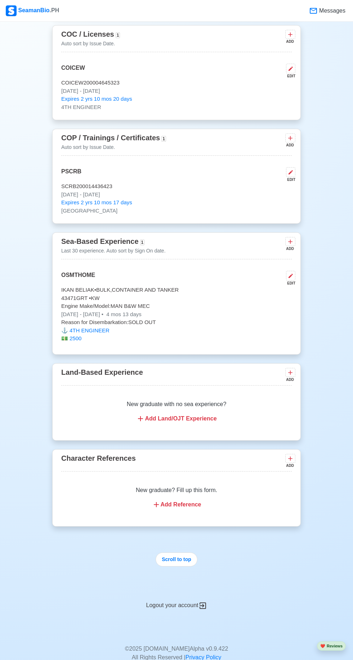
click at [290, 274] on icon at bounding box center [291, 276] width 6 height 6
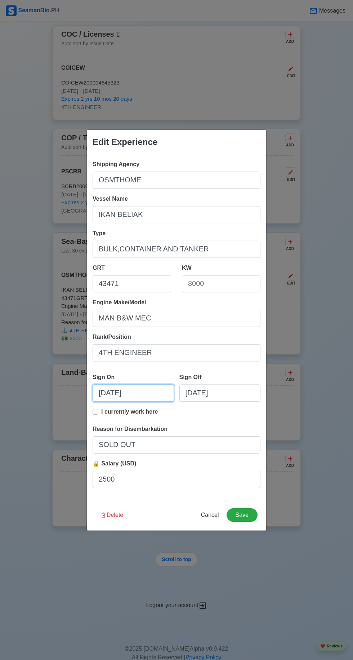
click at [111, 402] on input "[DATE]" at bounding box center [132, 393] width 81 height 17
select select "****"
select select "*******"
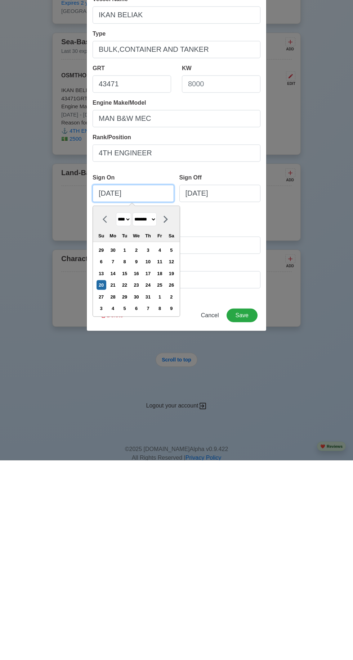
click at [114, 397] on input "[DATE]" at bounding box center [132, 393] width 81 height 17
type input "[DATE]"
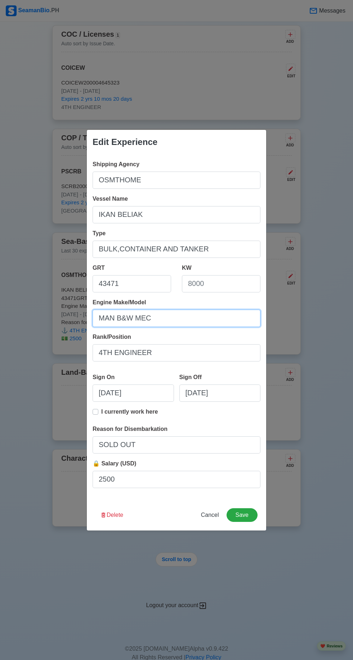
click at [248, 316] on input "MAN B&W MEC" at bounding box center [176, 318] width 168 height 17
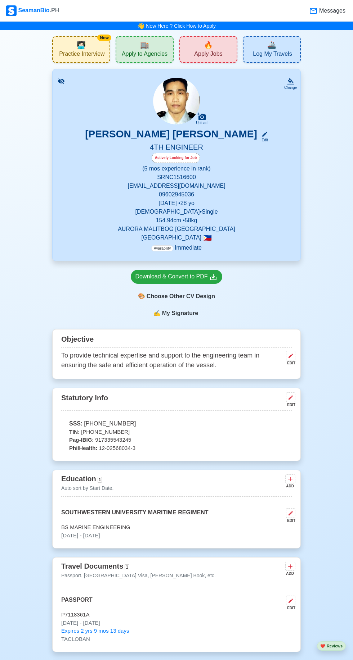
scroll to position [790, 0]
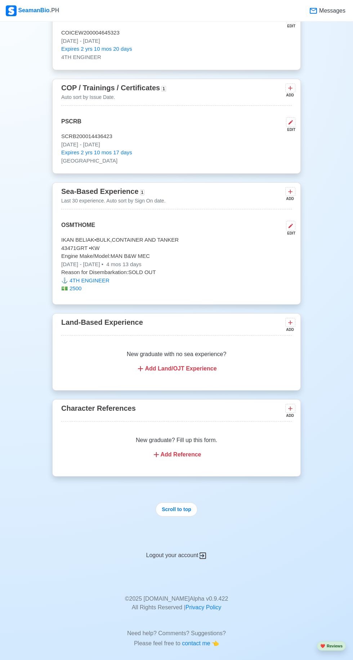
click at [294, 222] on button at bounding box center [290, 226] width 9 height 10
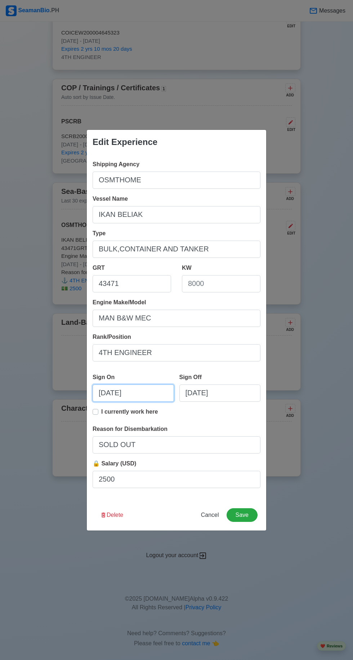
click at [116, 394] on input "[DATE]" at bounding box center [132, 393] width 81 height 17
select select "****"
select select "*******"
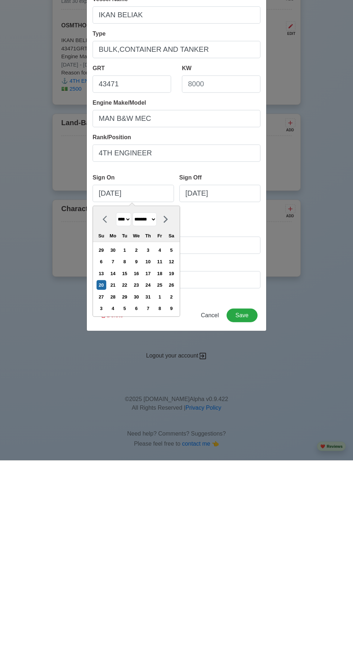
click at [163, 473] on div "18" at bounding box center [160, 474] width 10 height 10
type input "[DATE]"
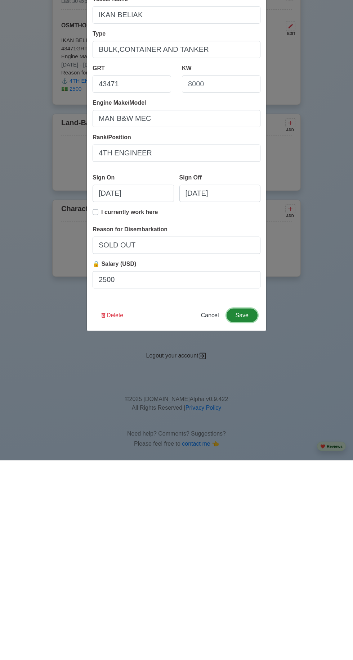
click at [250, 518] on button "Save" at bounding box center [241, 516] width 31 height 14
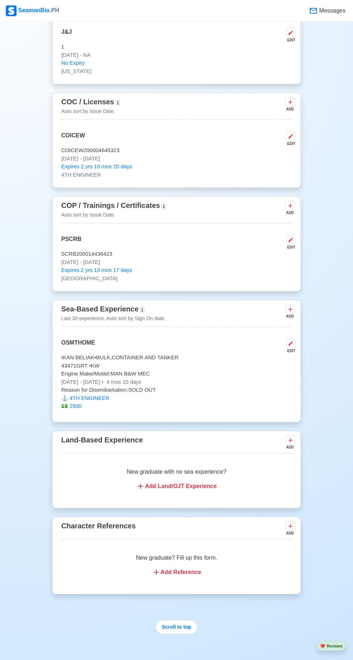
scroll to position [673, 0]
click at [117, 363] on p "43471 GRT • KW" at bounding box center [176, 365] width 230 height 8
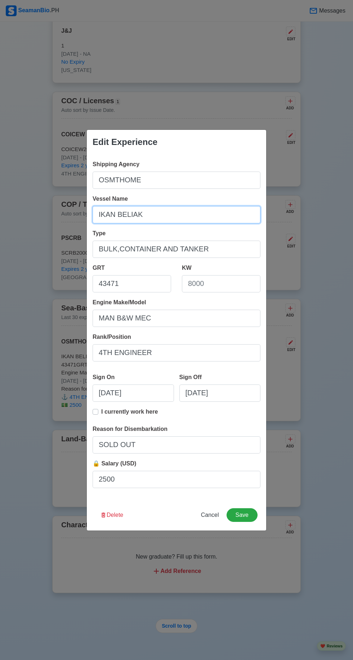
click at [152, 223] on input "IKAN BELIAK" at bounding box center [176, 214] width 168 height 17
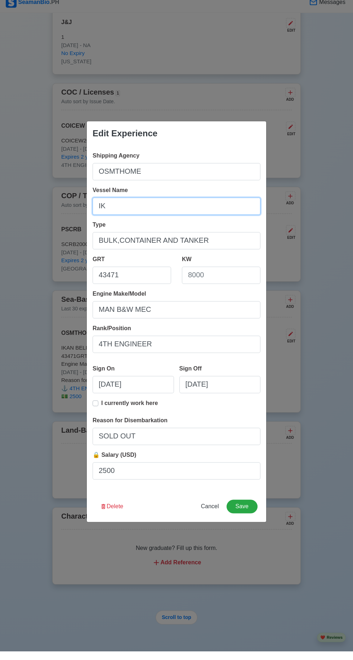
type input "I"
click at [149, 214] on input "Silver Houston" at bounding box center [176, 214] width 168 height 17
click at [100, 218] on input "Silver Houston," at bounding box center [176, 214] width 168 height 17
click at [177, 215] on input "MV Silver Houston," at bounding box center [176, 214] width 168 height 17
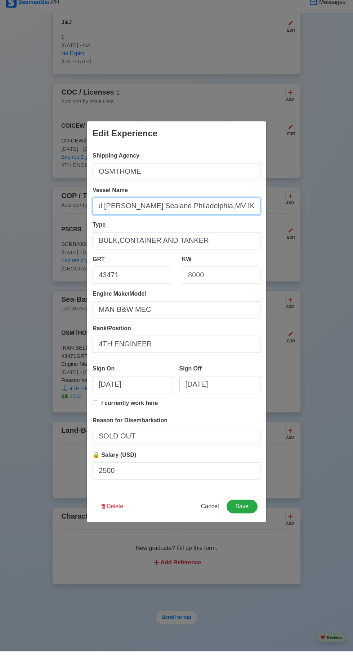
type input "MV Silver Houston, MV Liverpool [PERSON_NAME] Sealand Philadelphia,MV IKAN BELI…"
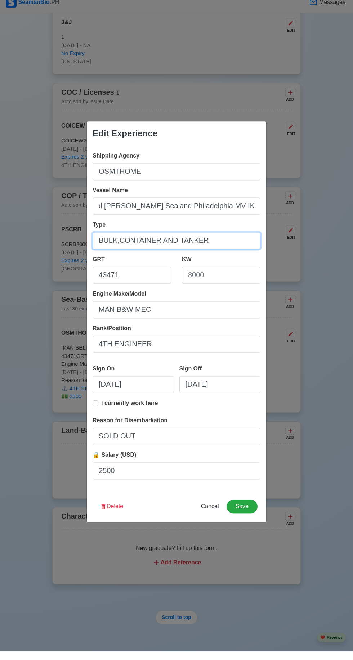
click at [108, 249] on input "BULK,CONTAINER AND TANKER" at bounding box center [176, 249] width 168 height 17
click at [225, 251] on input "TANKER, CONTAINER AND TANKER" at bounding box center [176, 249] width 168 height 17
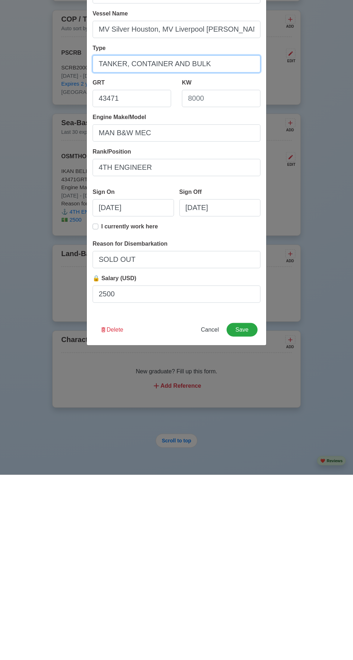
scroll to position [673, 0]
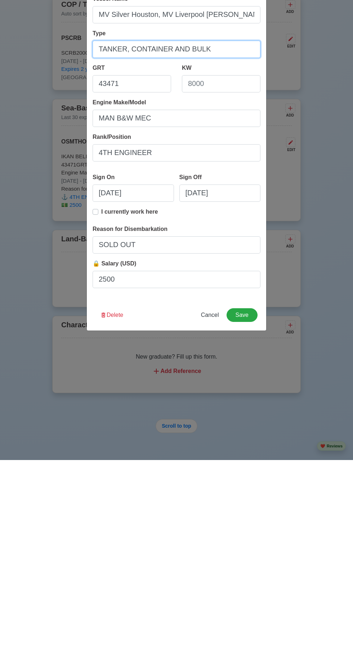
type input "TANKER, CONTAINER AND BULK"
click at [242, 516] on button "Save" at bounding box center [241, 516] width 31 height 14
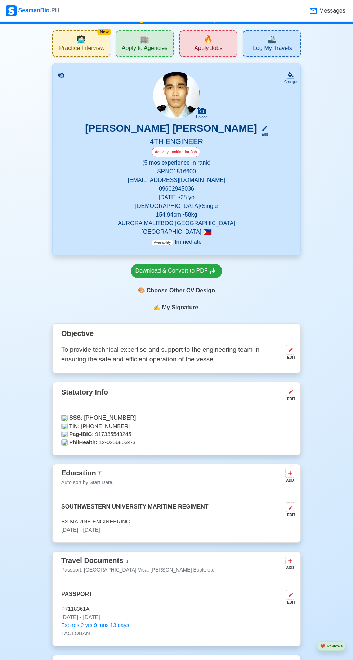
scroll to position [0, 0]
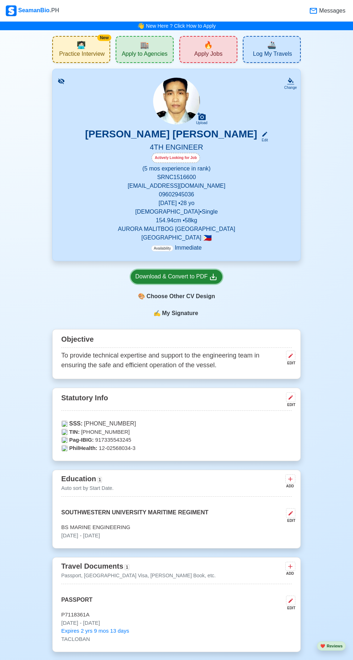
click at [206, 277] on div "Download & Convert to PDF" at bounding box center [176, 276] width 82 height 9
click at [197, 276] on div "Download & Convert to PDF" at bounding box center [176, 276] width 82 height 9
